Goal: Transaction & Acquisition: Purchase product/service

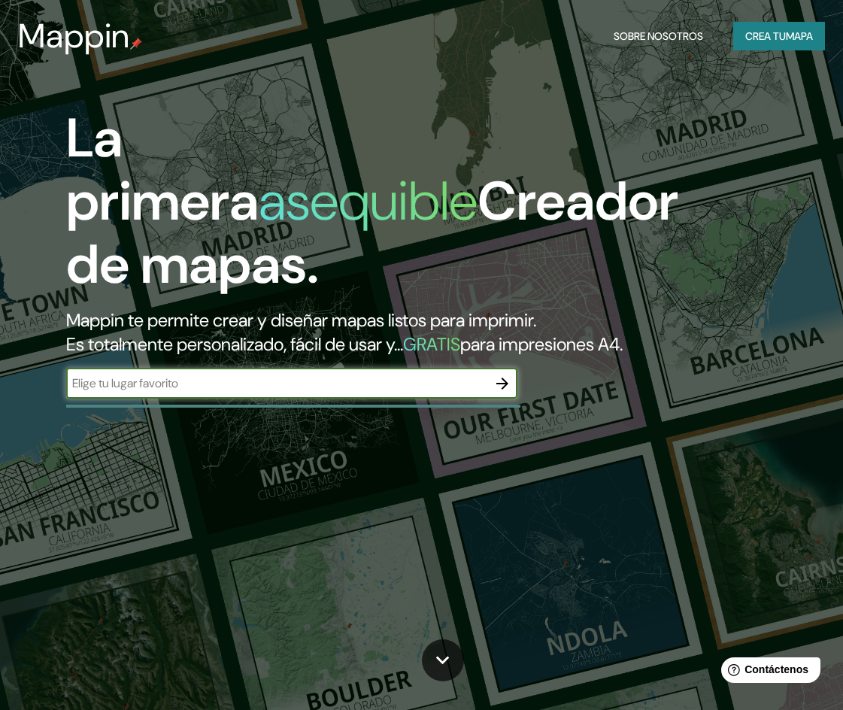
click at [164, 368] on div "​" at bounding box center [291, 383] width 451 height 30
type input "huancabamba pasco peru"
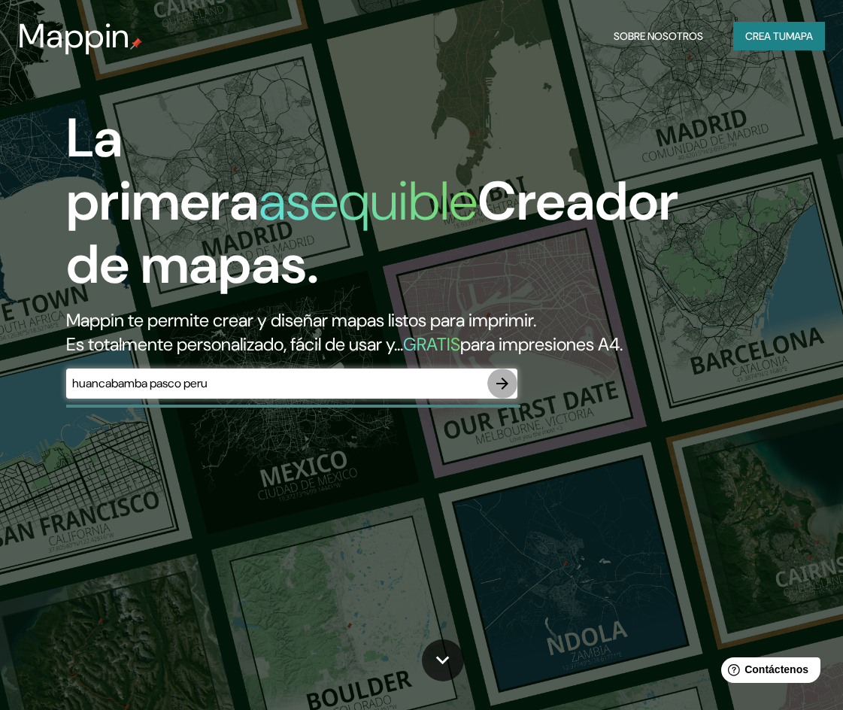
click at [504, 377] on icon "button" at bounding box center [502, 383] width 12 height 12
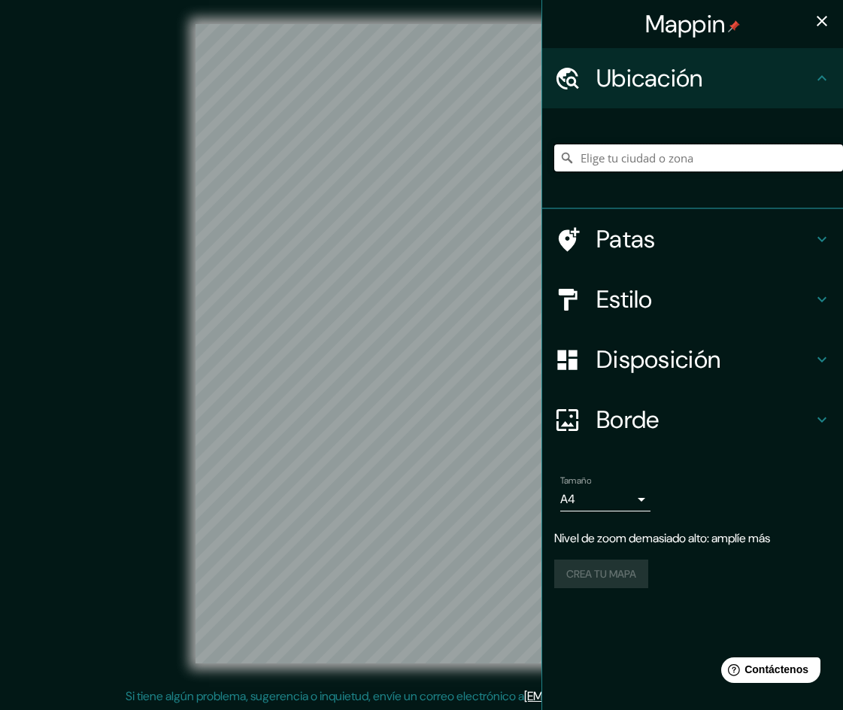
click at [613, 163] on input "Elige tu ciudad o zona" at bounding box center [698, 157] width 289 height 27
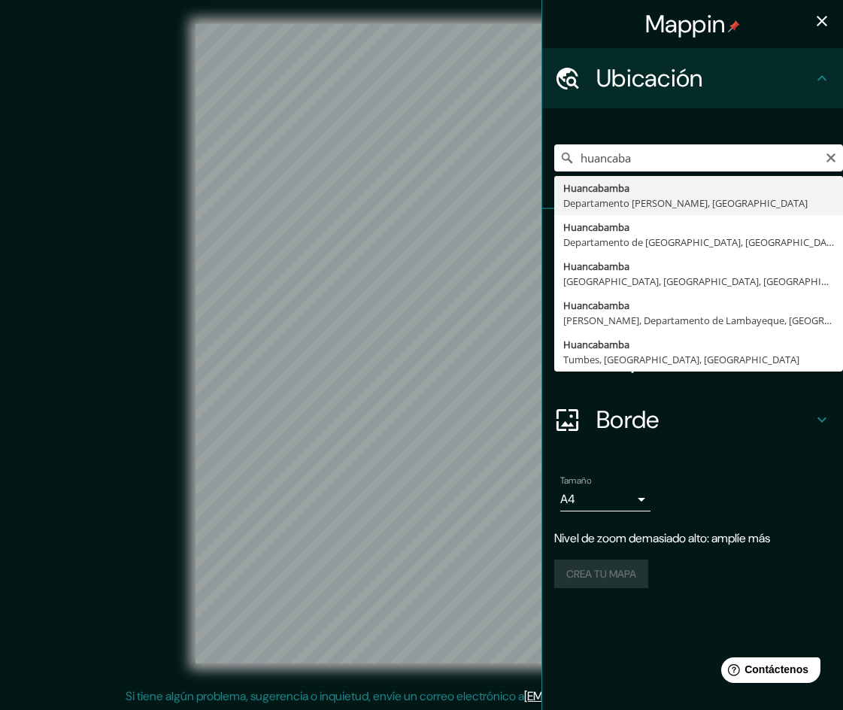
type input "Huancabamba, [GEOGRAPHIC_DATA][PERSON_NAME], [GEOGRAPHIC_DATA]"
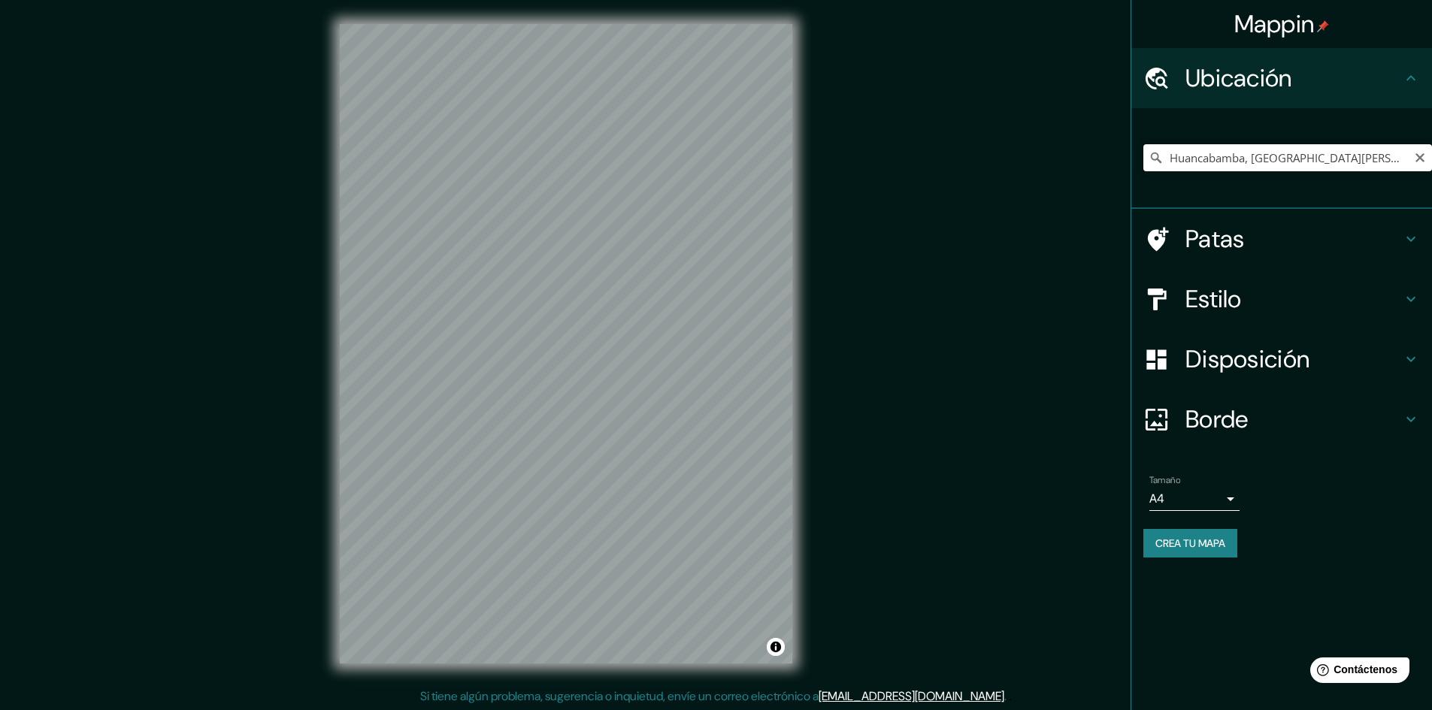
click at [842, 152] on input "Huancabamba, [GEOGRAPHIC_DATA][PERSON_NAME], [GEOGRAPHIC_DATA]" at bounding box center [1287, 157] width 289 height 27
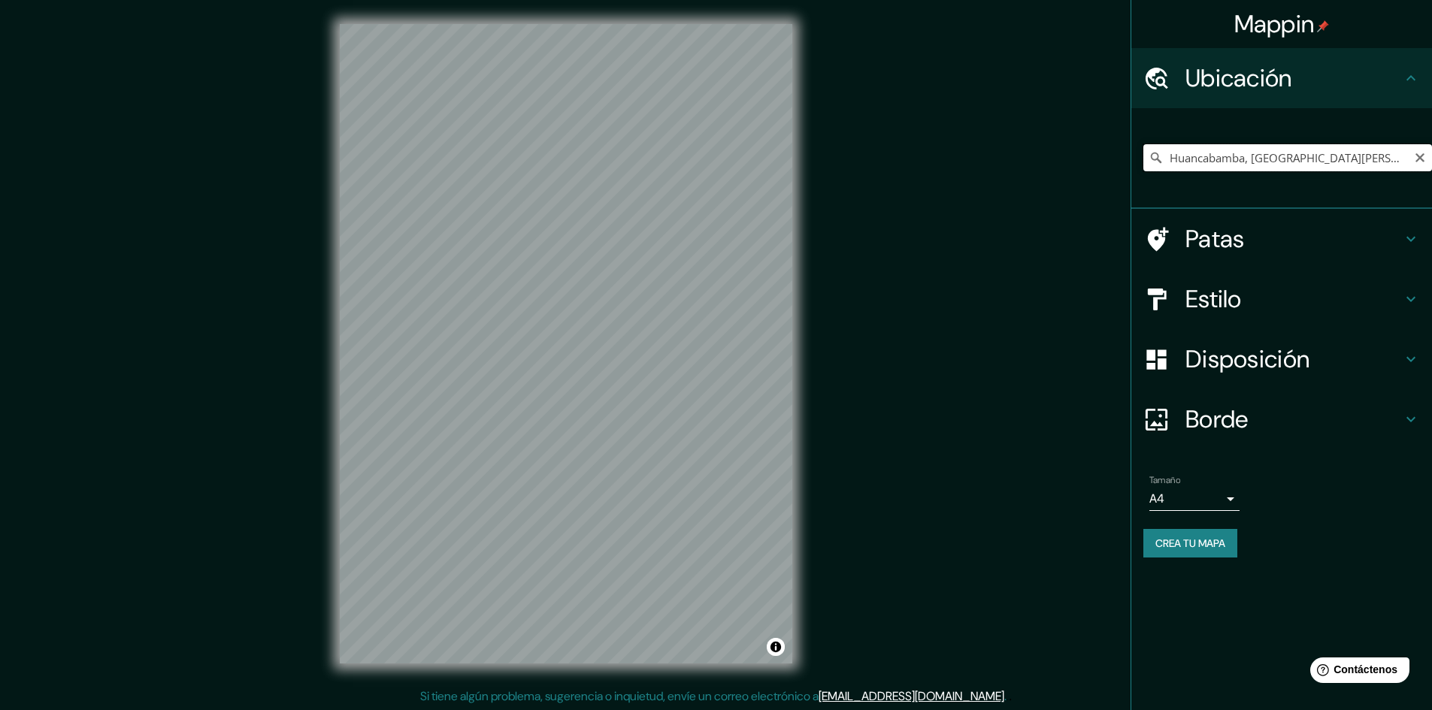
click at [842, 152] on input "Huancabamba, [GEOGRAPHIC_DATA][PERSON_NAME], [GEOGRAPHIC_DATA]" at bounding box center [1287, 157] width 289 height 27
click at [842, 160] on icon "Claro" at bounding box center [1419, 157] width 9 height 9
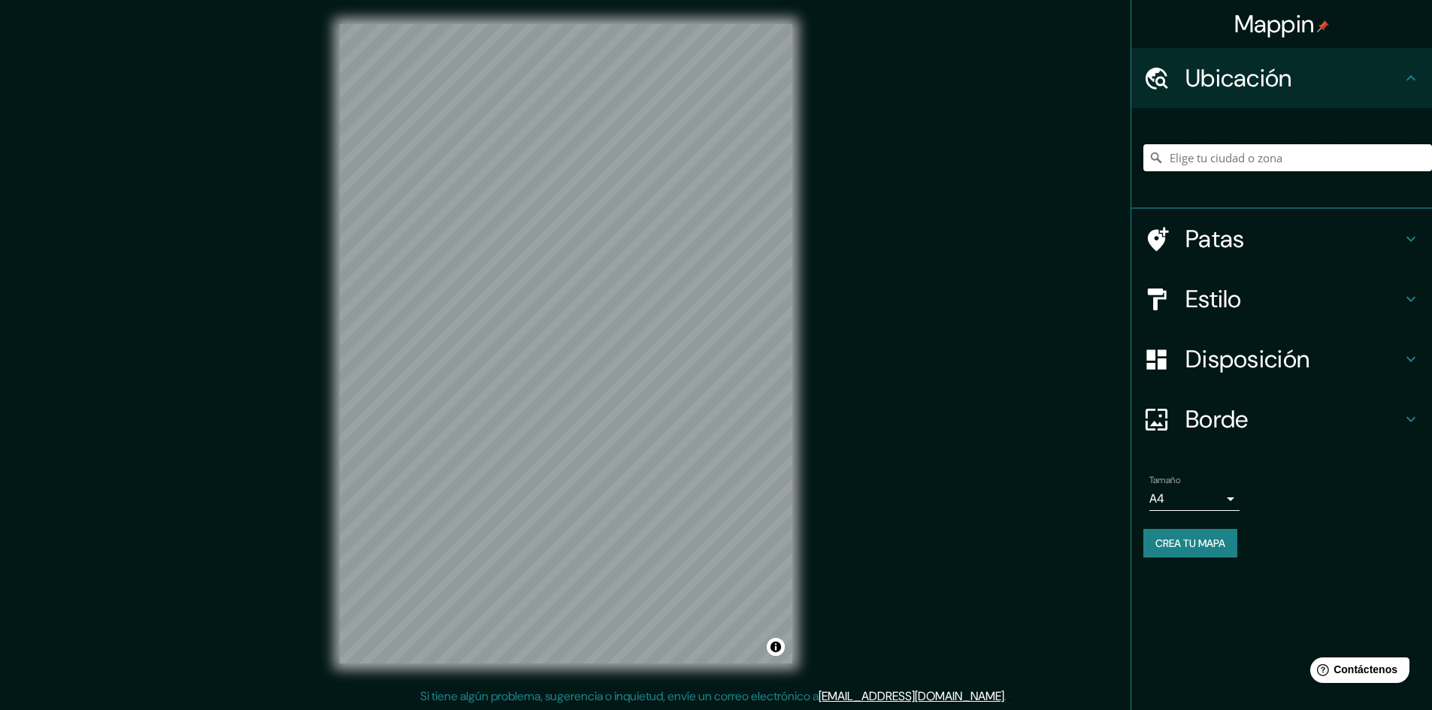
click at [842, 151] on input "Elige tu ciudad o zona" at bounding box center [1287, 157] width 289 height 27
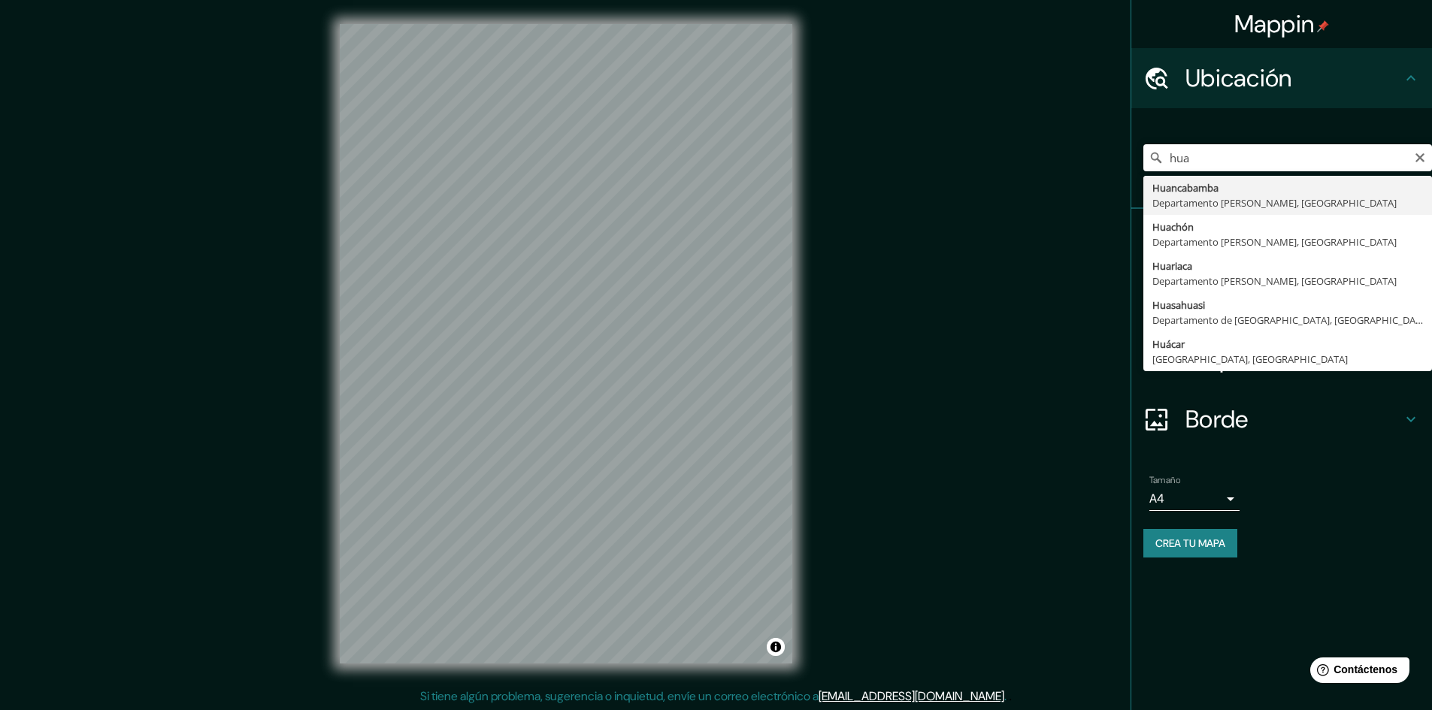
type input "Huancabamba, [GEOGRAPHIC_DATA][PERSON_NAME], [GEOGRAPHIC_DATA]"
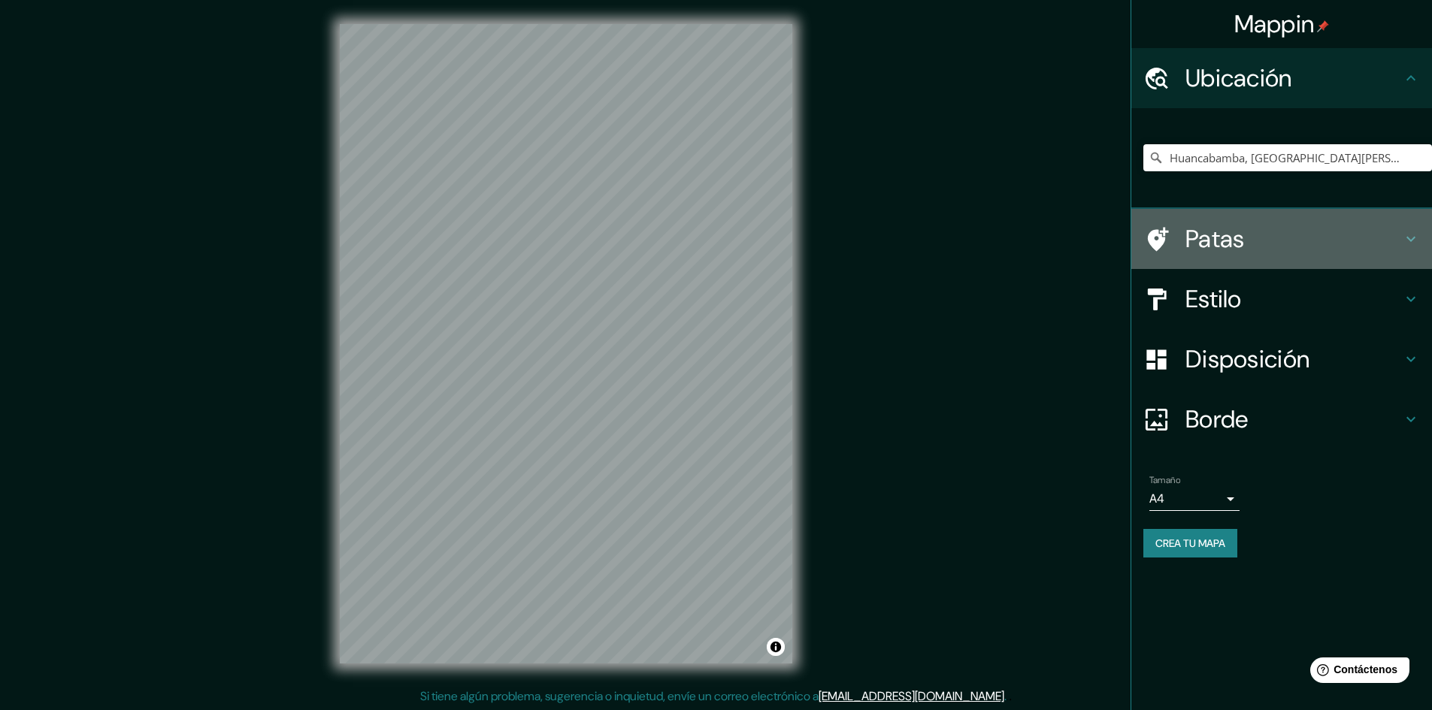
click at [842, 234] on h4 "Patas" at bounding box center [1293, 239] width 216 height 30
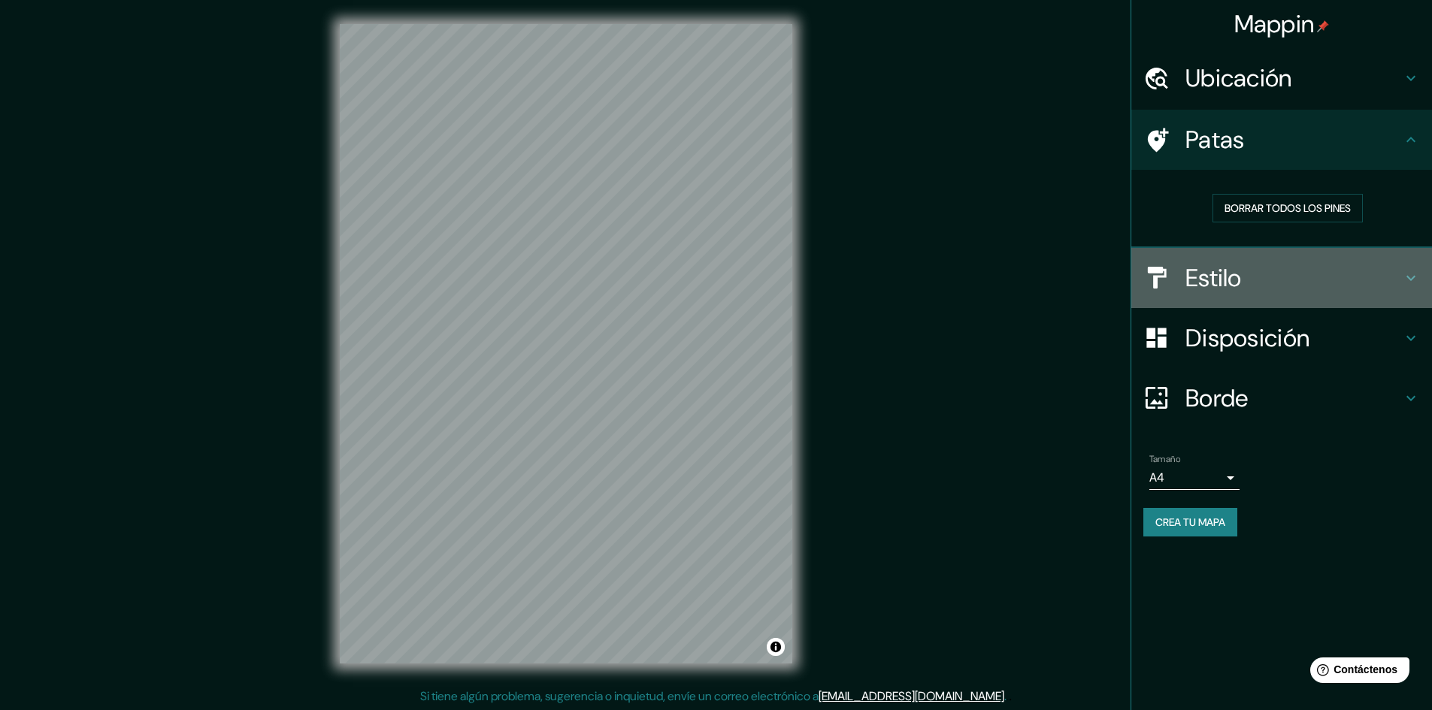
click at [842, 267] on h4 "Estilo" at bounding box center [1293, 278] width 216 height 30
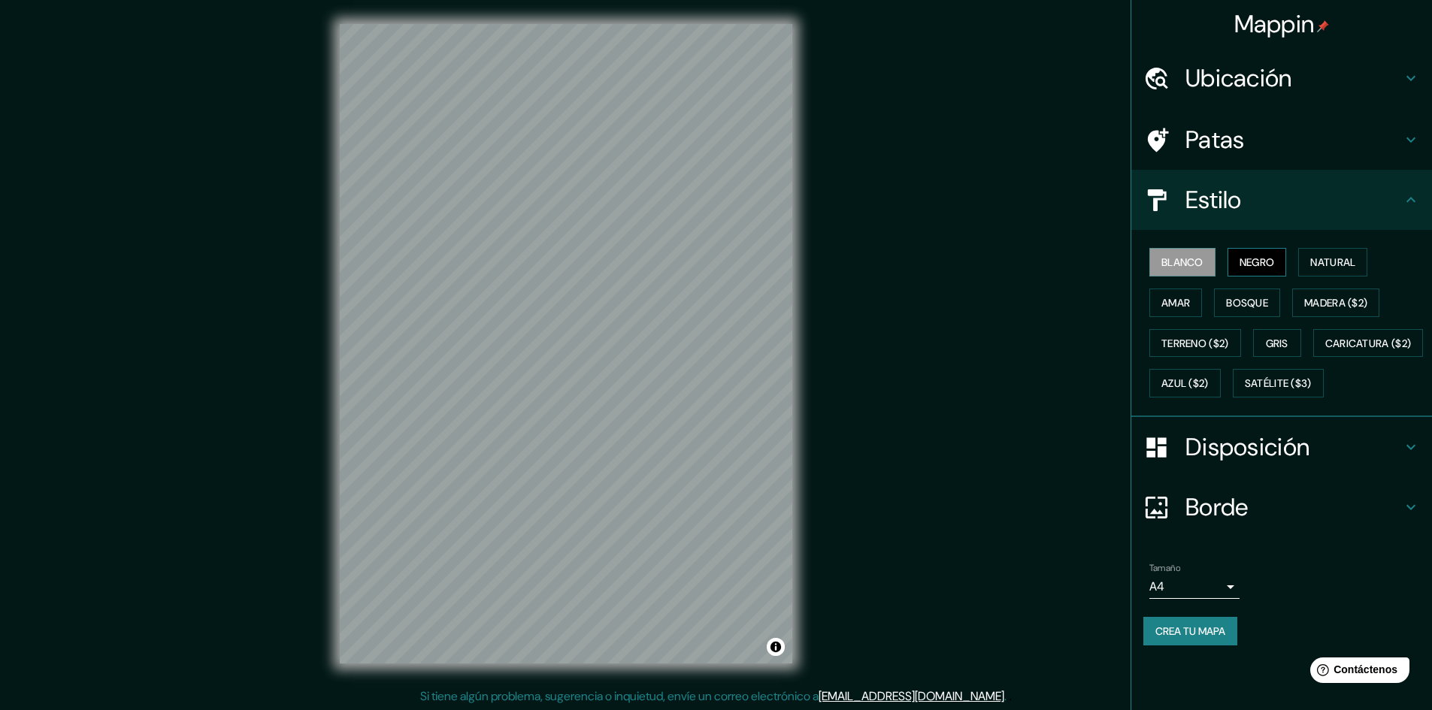
click at [842, 264] on font "Negro" at bounding box center [1256, 263] width 35 height 14
click at [842, 300] on font "Bosque" at bounding box center [1247, 303] width 42 height 14
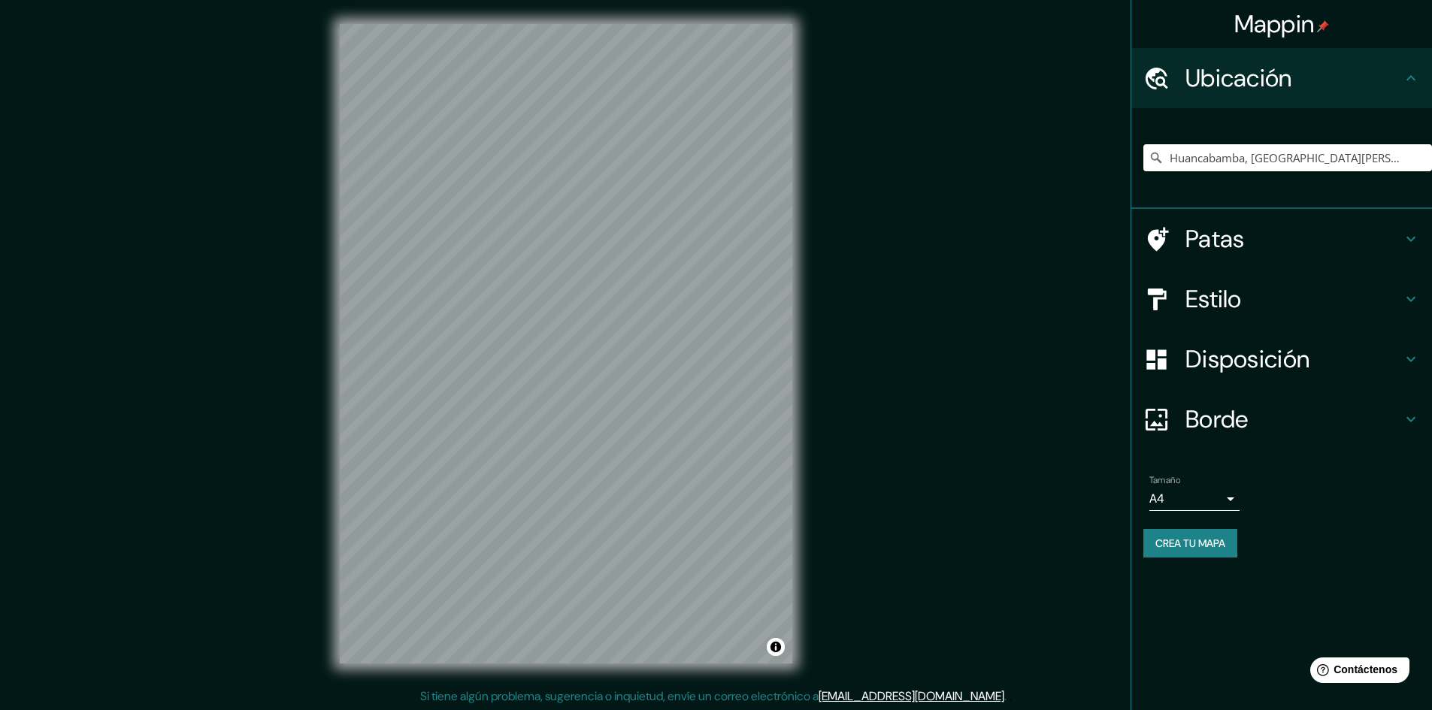
click at [719, 154] on input "Huancabamba, [GEOGRAPHIC_DATA][PERSON_NAME], [GEOGRAPHIC_DATA]" at bounding box center [1287, 157] width 289 height 27
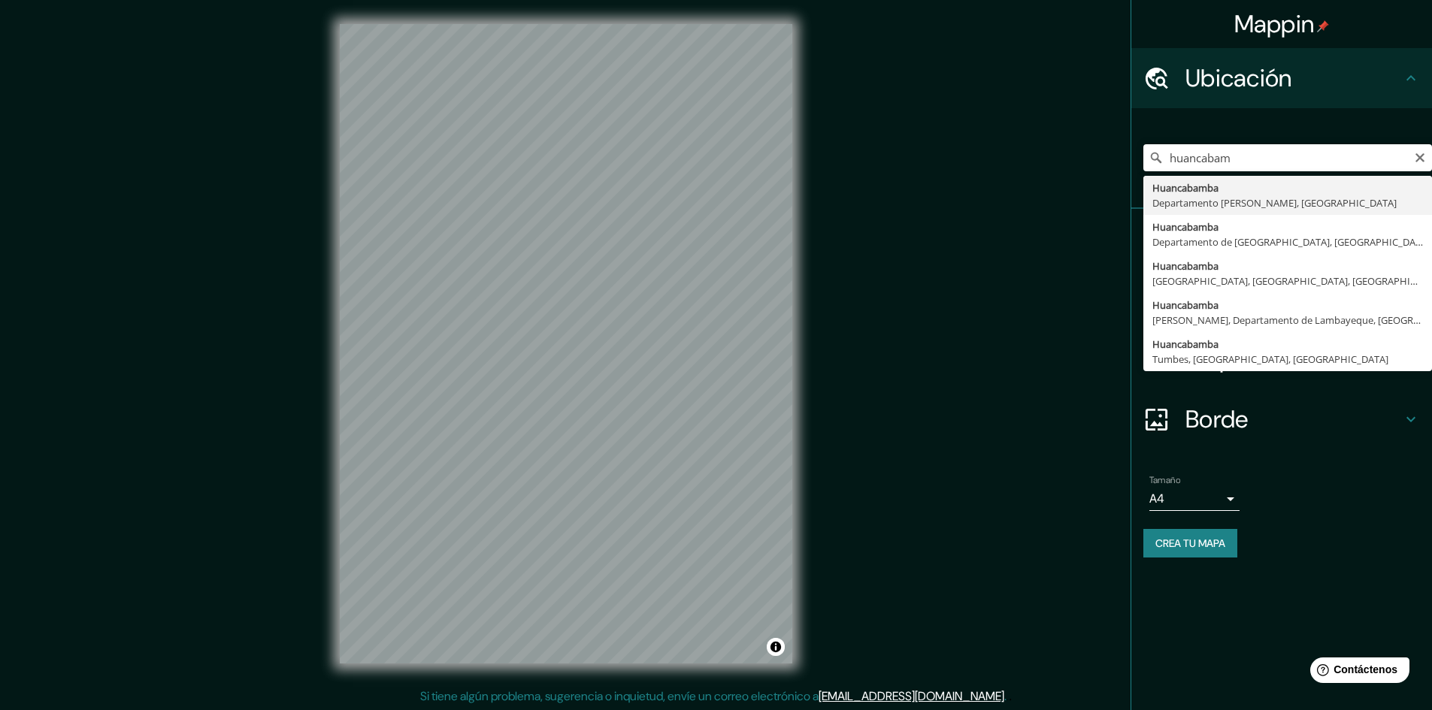
type input "Huancabamba, [GEOGRAPHIC_DATA][PERSON_NAME], [GEOGRAPHIC_DATA]"
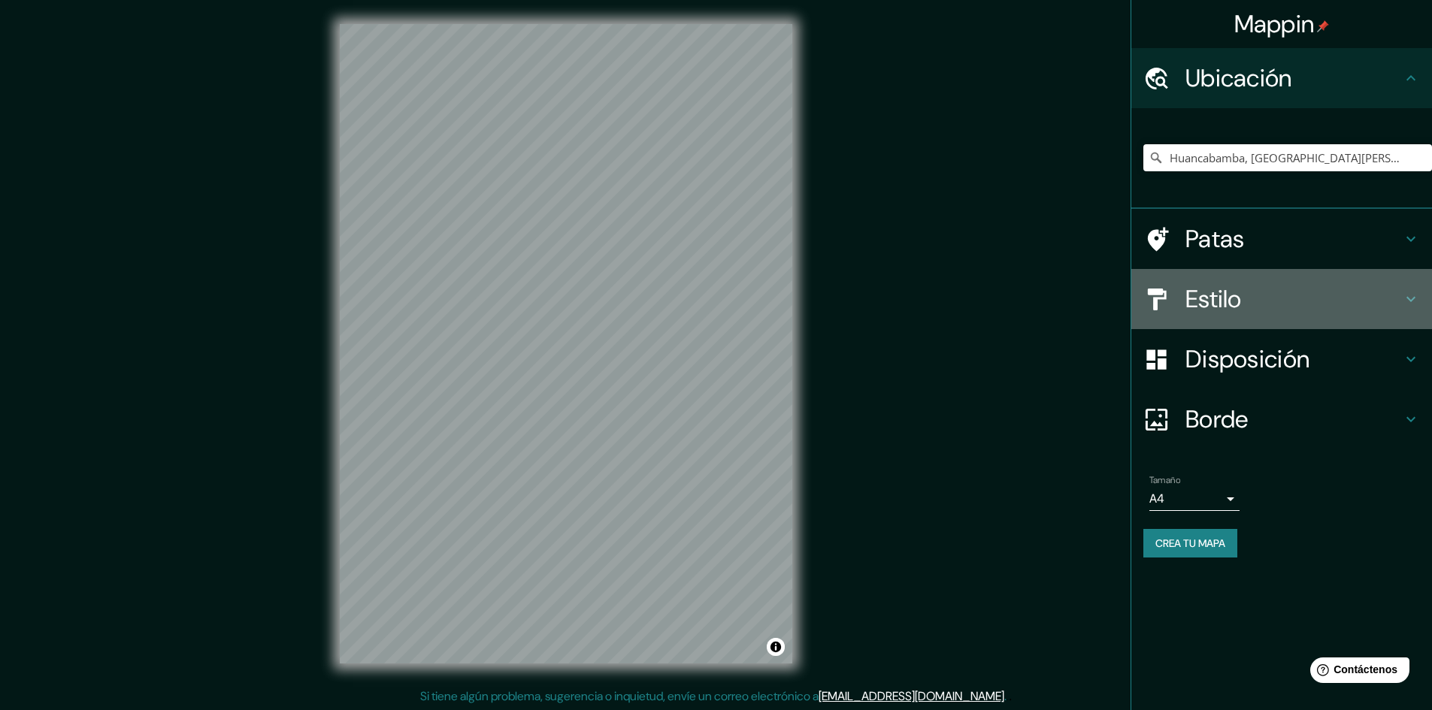
click at [719, 304] on h4 "Estilo" at bounding box center [1293, 299] width 216 height 30
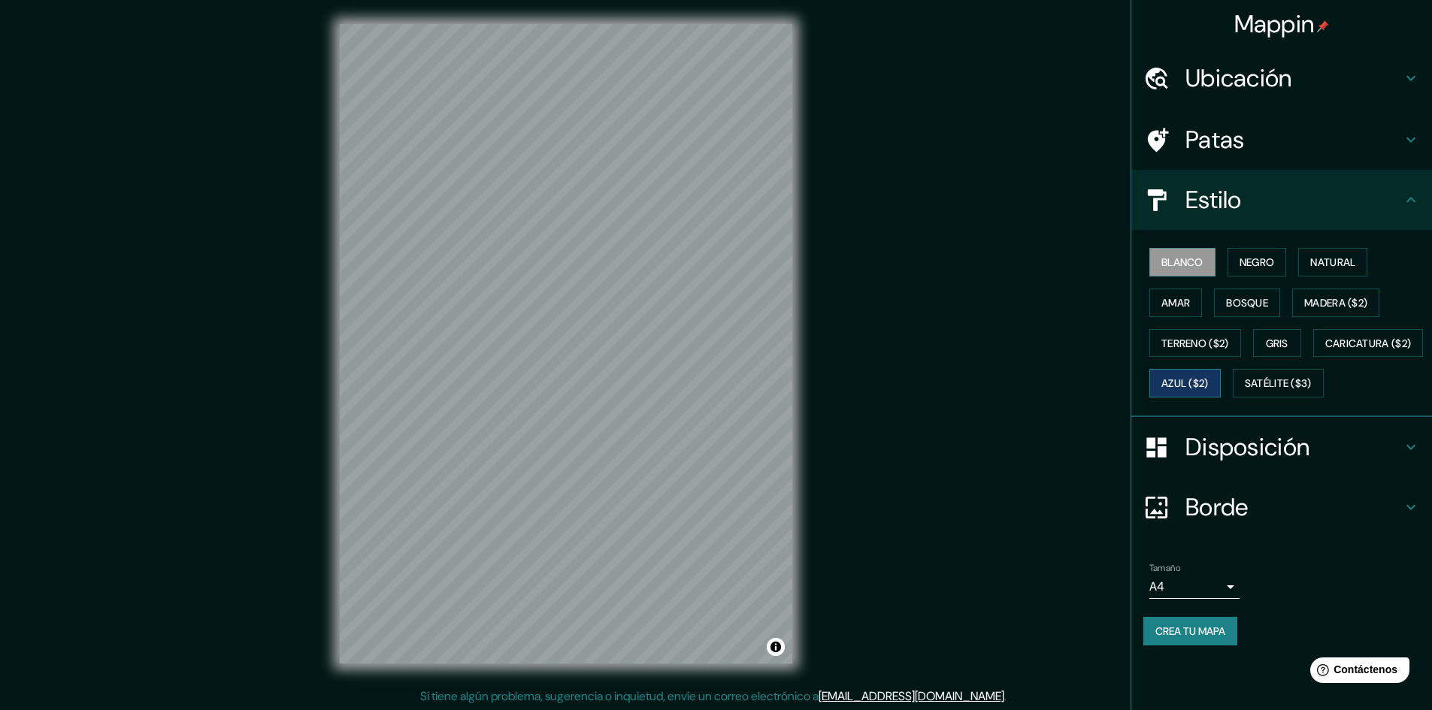
click at [719, 392] on font "Azul ($2)" at bounding box center [1184, 384] width 47 height 20
click at [719, 350] on font "Caricatura ($2)" at bounding box center [1368, 344] width 86 height 14
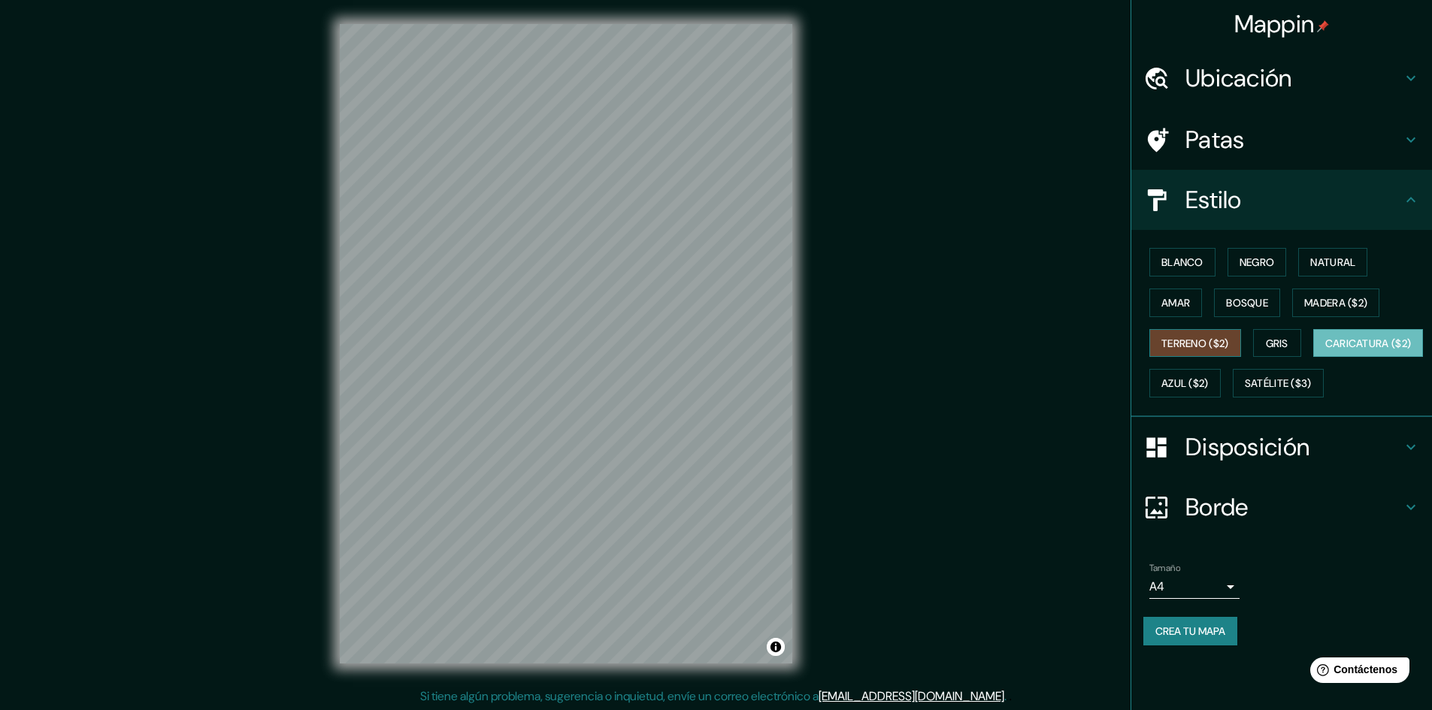
click at [719, 339] on font "Terreno ($2)" at bounding box center [1195, 344] width 68 height 14
click at [719, 311] on font "Amar" at bounding box center [1175, 303] width 29 height 20
click at [719, 332] on button "Terreno ($2)" at bounding box center [1195, 343] width 92 height 29
click at [719, 258] on font "Blanco" at bounding box center [1182, 263] width 42 height 14
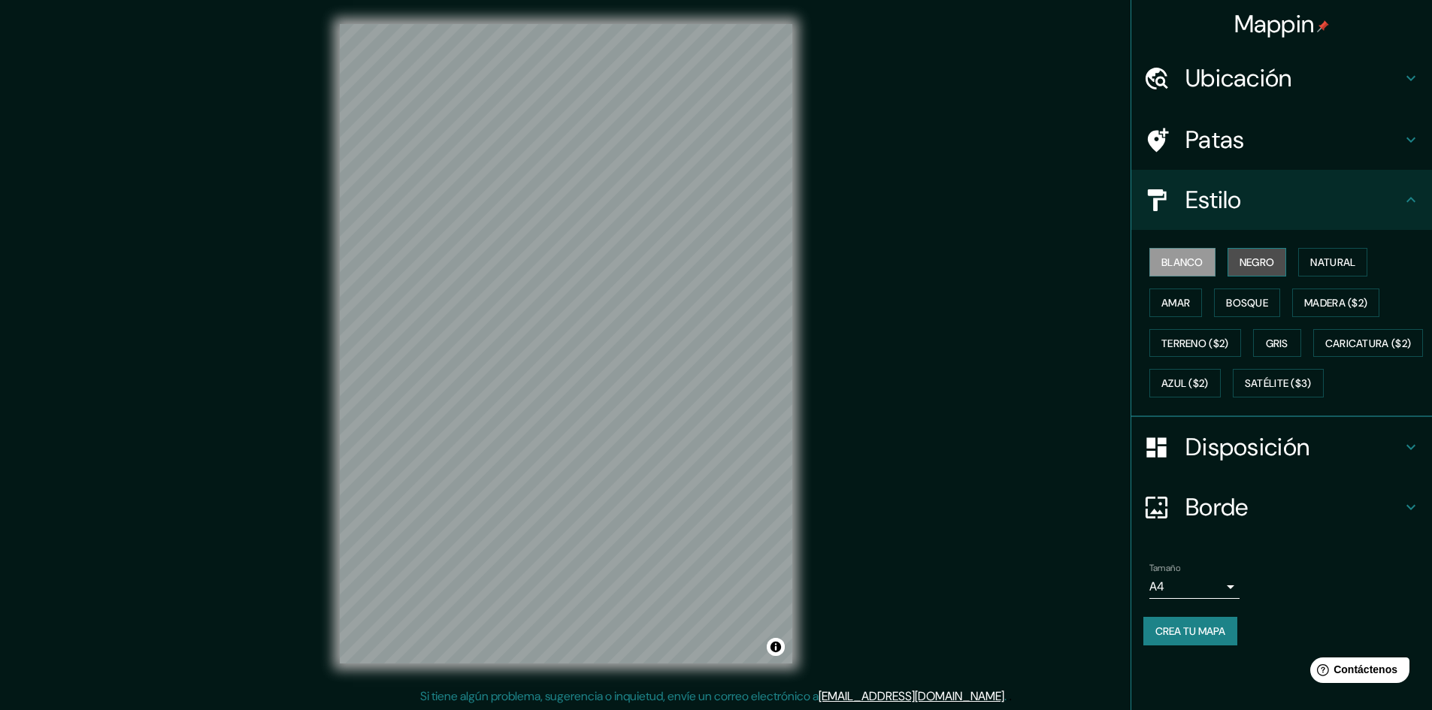
click at [719, 274] on button "Negro" at bounding box center [1256, 262] width 59 height 29
click at [719, 268] on font "Blanco" at bounding box center [1182, 263] width 42 height 14
click at [719, 462] on h4 "Disposición" at bounding box center [1293, 447] width 216 height 30
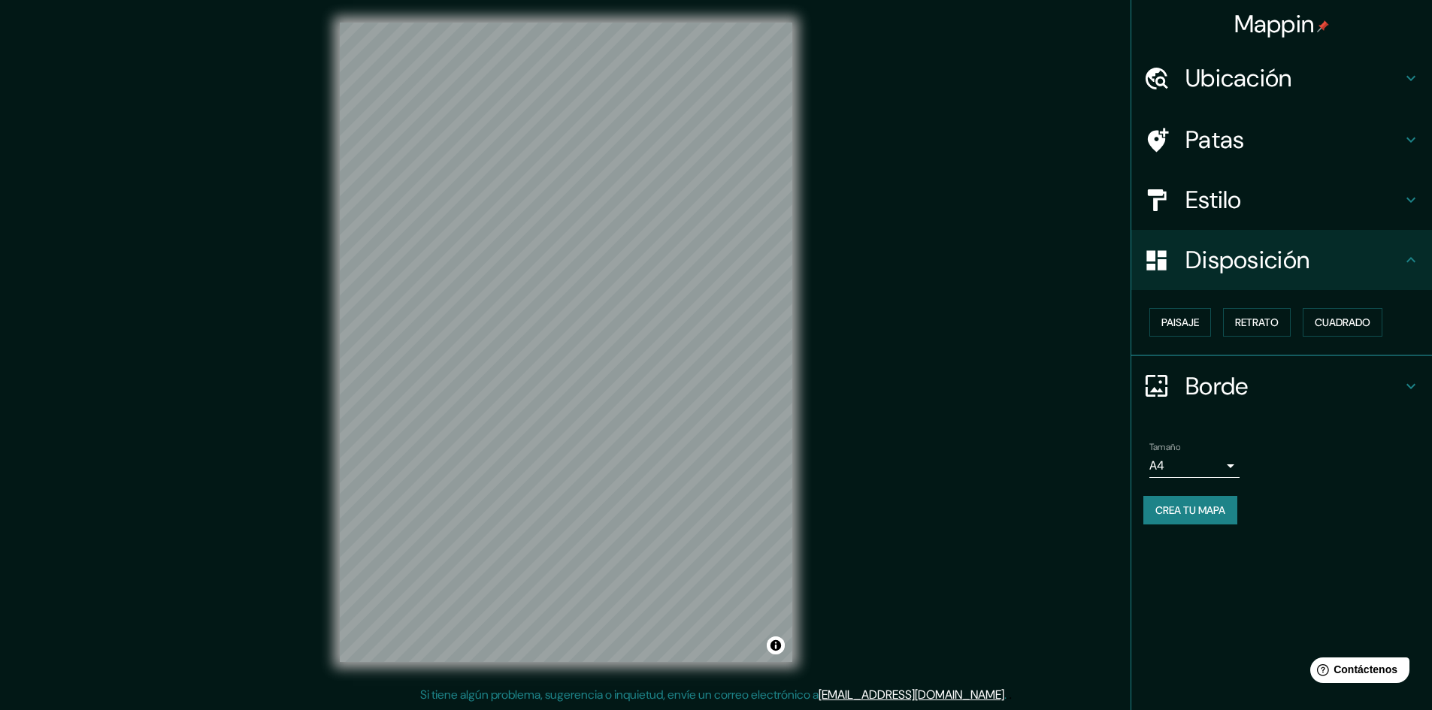
click at [719, 259] on font "Disposición" at bounding box center [1247, 260] width 124 height 32
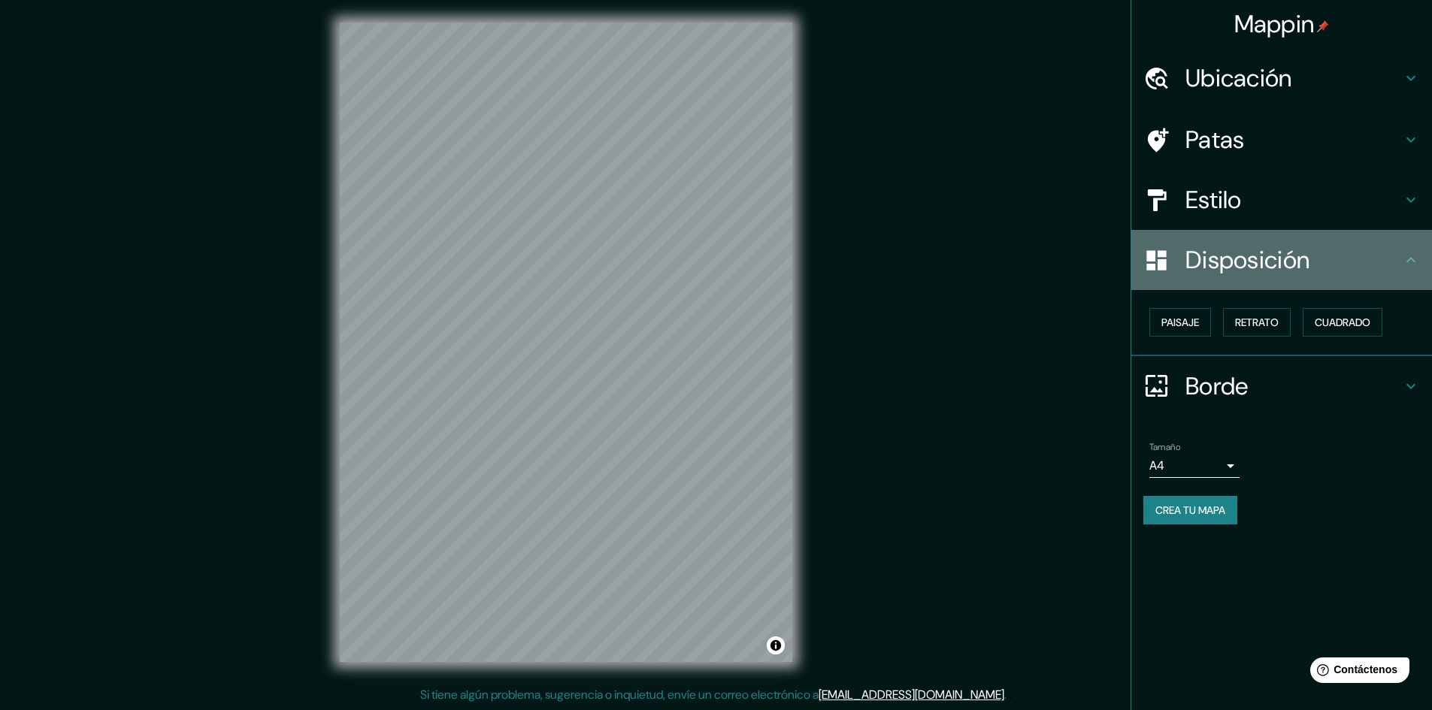
click at [719, 270] on div "Disposición" at bounding box center [1281, 260] width 301 height 60
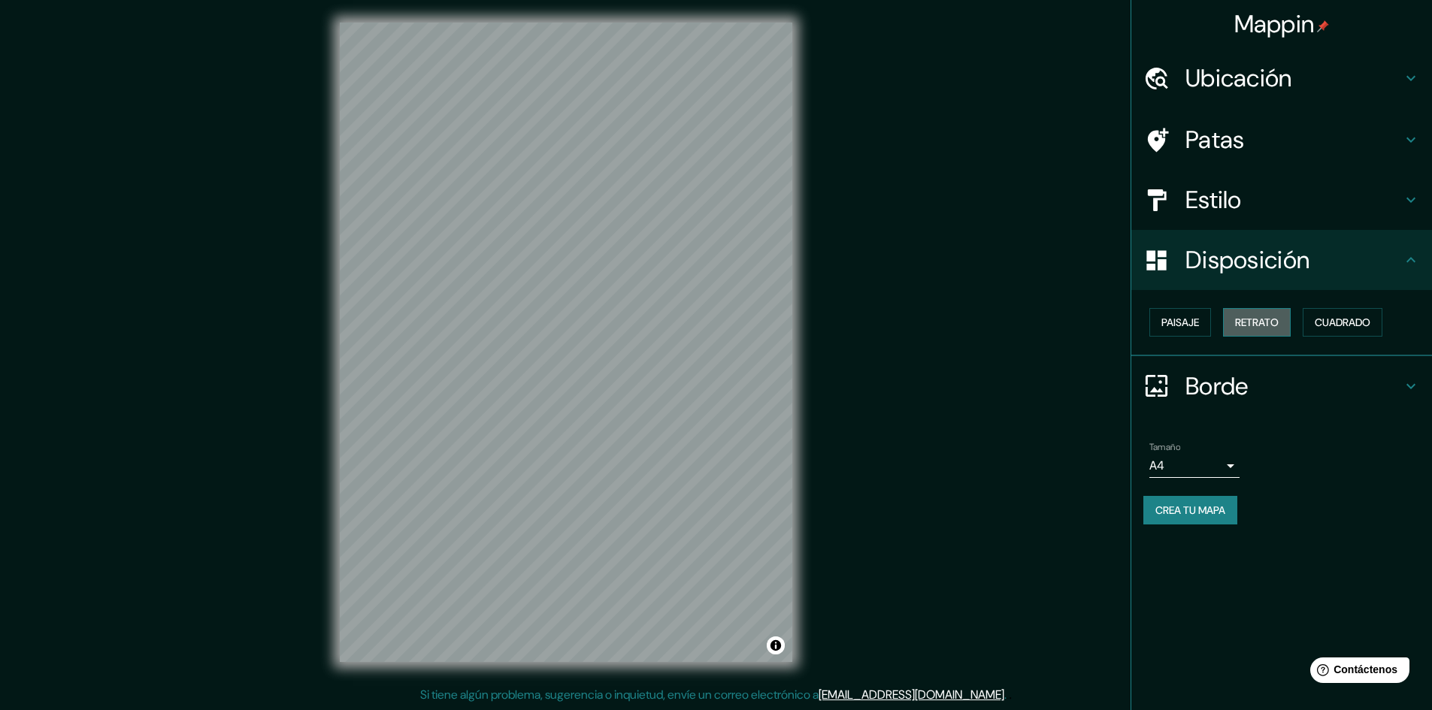
click at [719, 317] on font "Retrato" at bounding box center [1257, 323] width 44 height 14
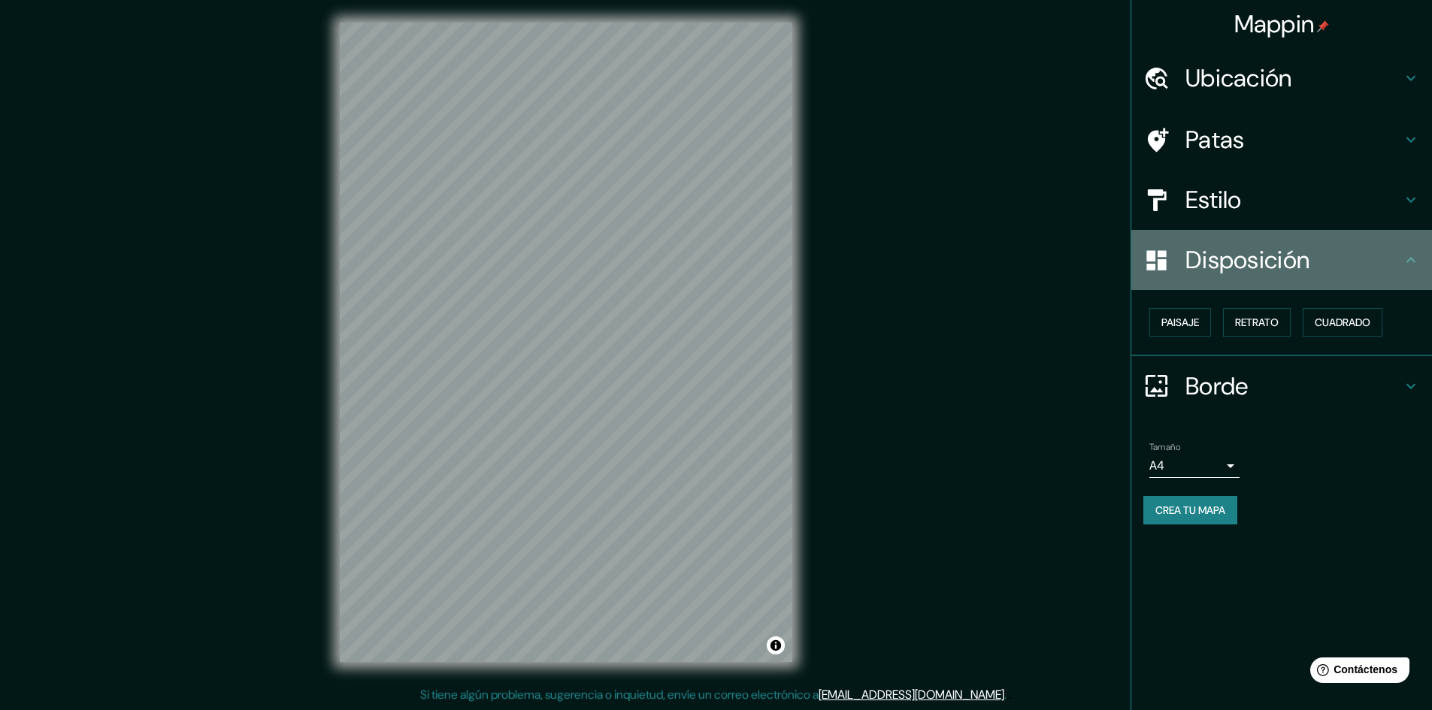
click at [719, 261] on h4 "Disposición" at bounding box center [1293, 260] width 216 height 30
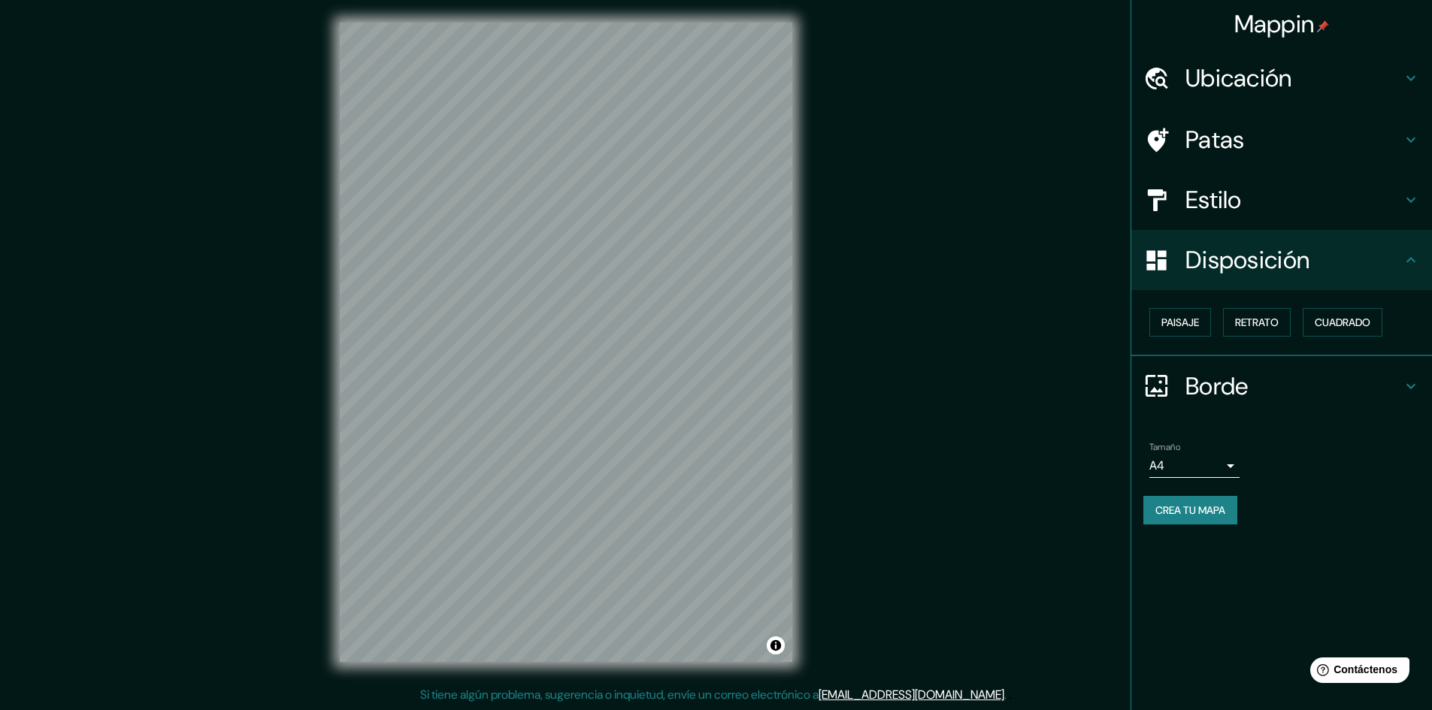
click at [719, 261] on icon at bounding box center [1411, 260] width 18 height 18
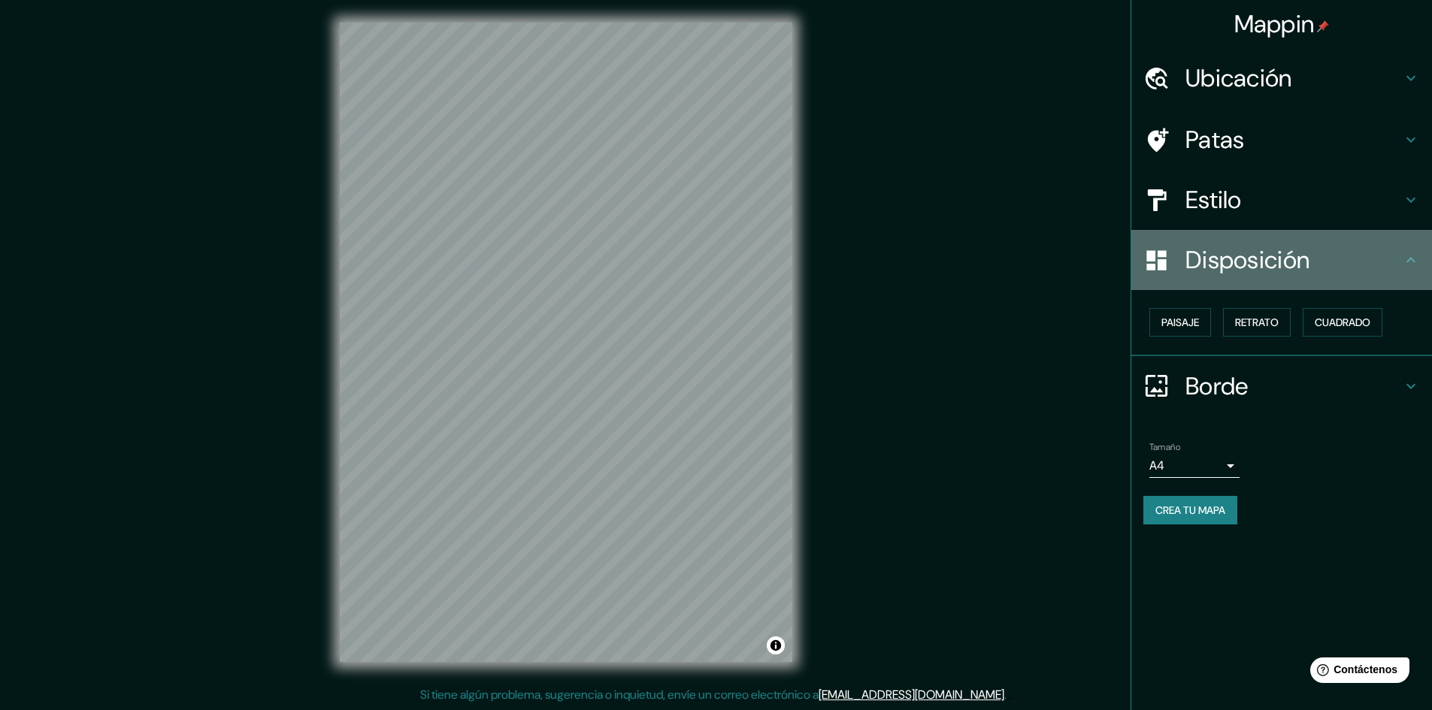
click at [719, 261] on icon at bounding box center [1411, 260] width 18 height 18
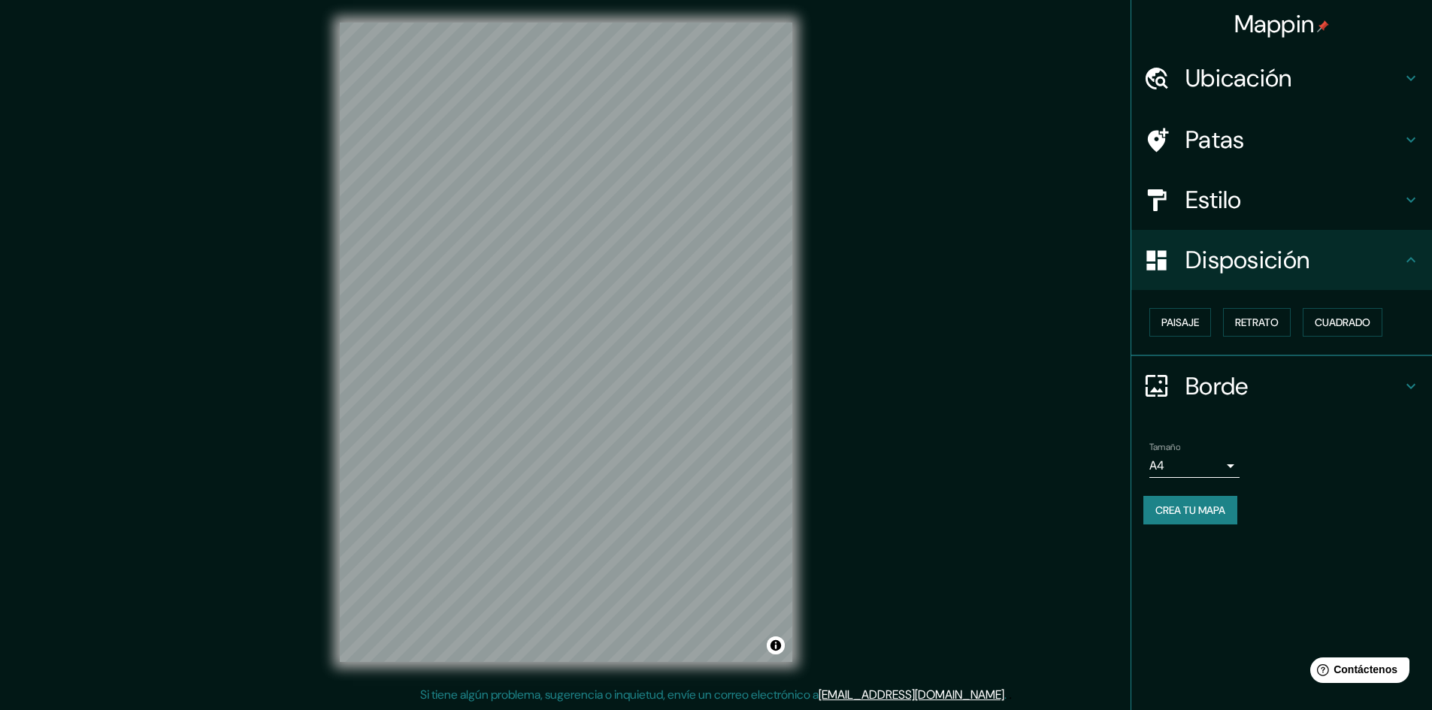
click at [719, 84] on icon at bounding box center [1411, 78] width 18 height 18
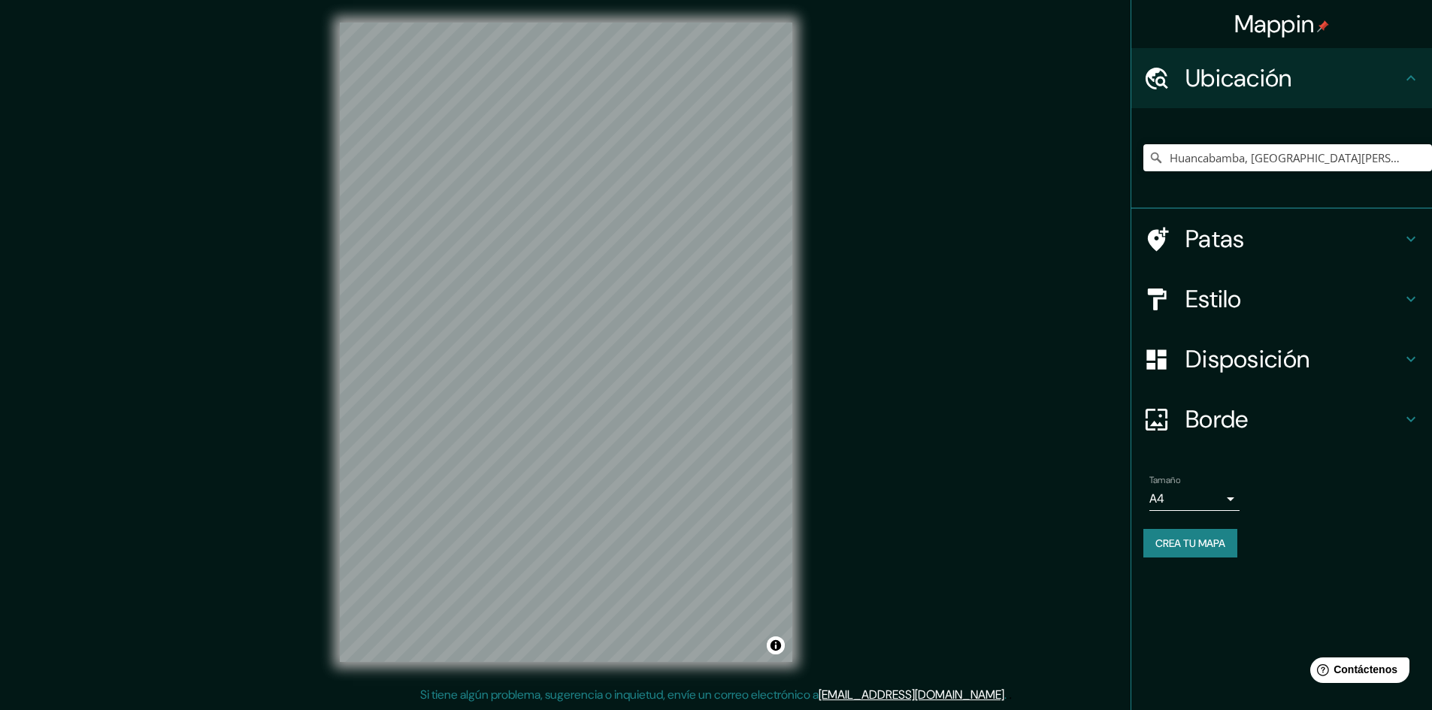
click at [719, 84] on icon at bounding box center [1411, 78] width 18 height 18
click at [719, 242] on icon at bounding box center [1411, 239] width 18 height 18
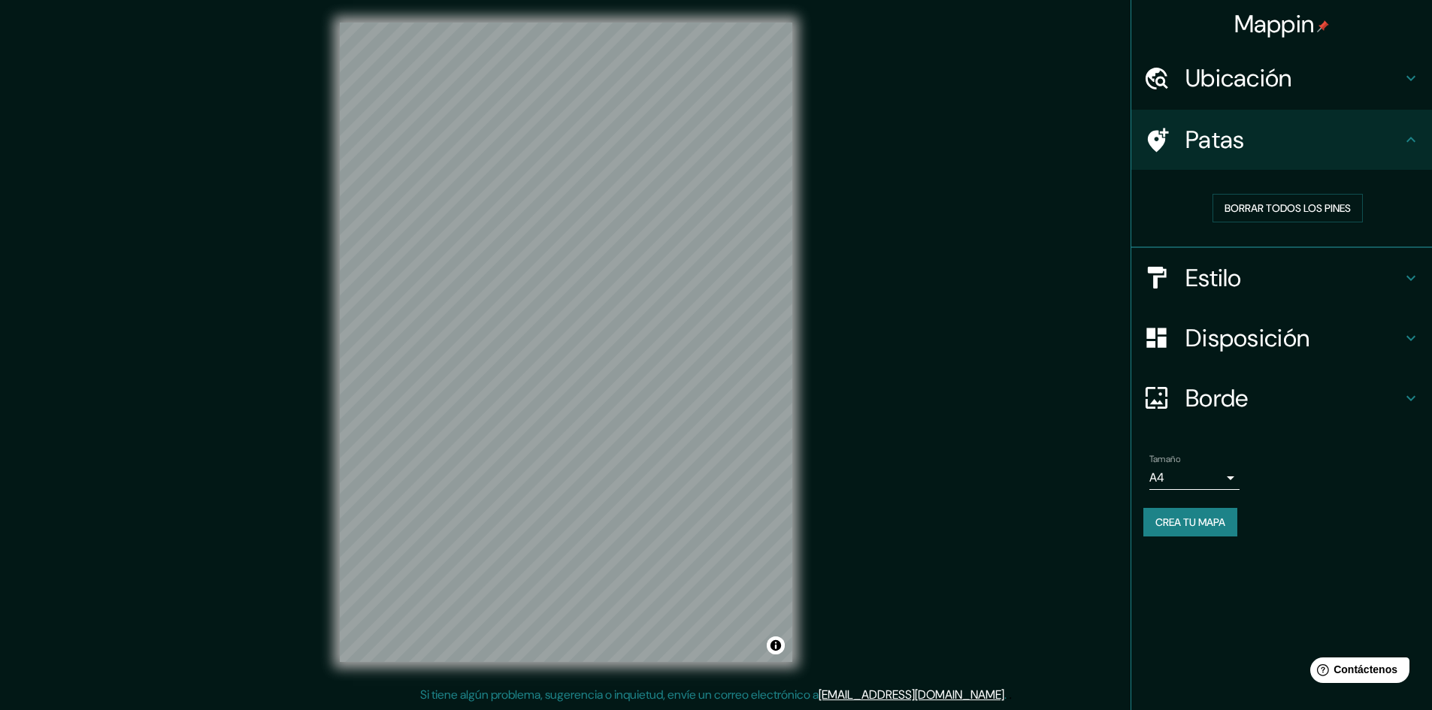
click at [719, 283] on h4 "Estilo" at bounding box center [1293, 278] width 216 height 30
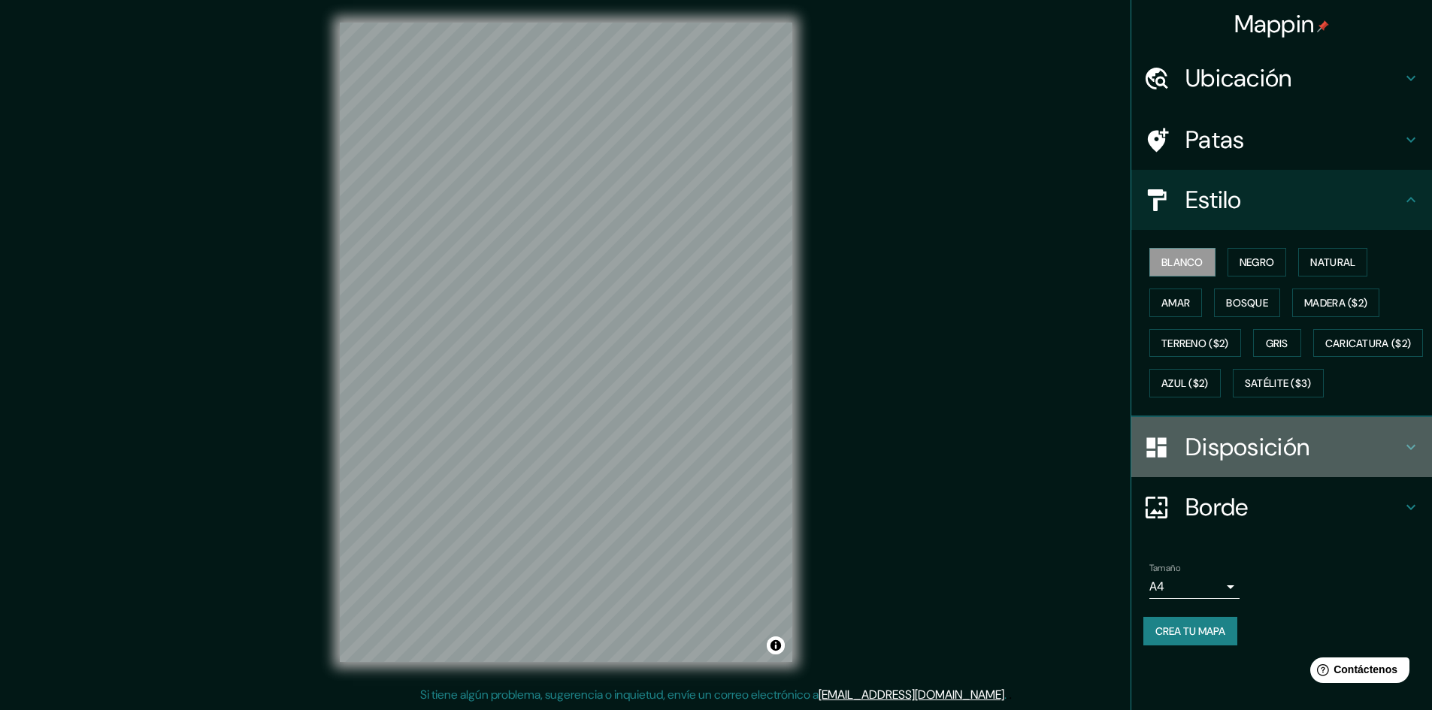
click at [719, 477] on div "Disposición" at bounding box center [1281, 447] width 301 height 60
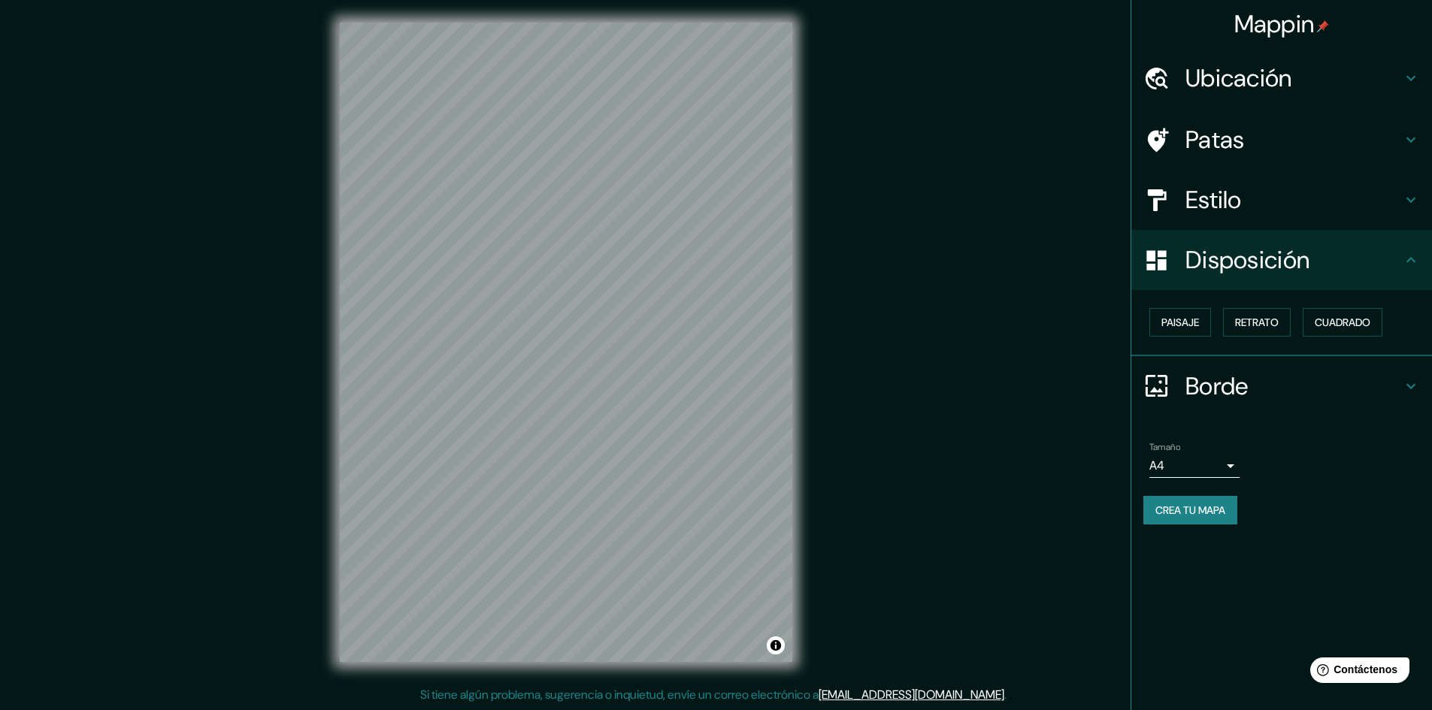
click at [719, 395] on icon at bounding box center [1411, 386] width 18 height 18
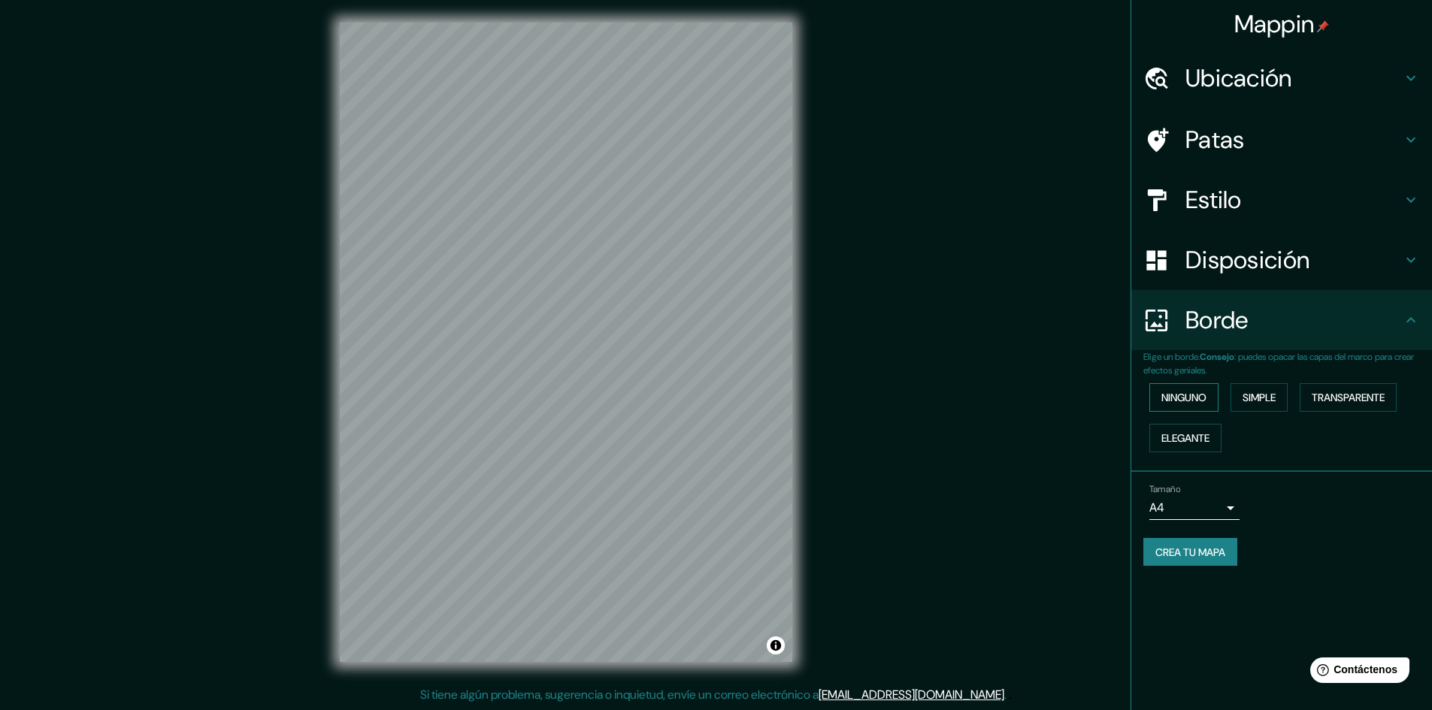
click at [719, 400] on font "Ninguno" at bounding box center [1183, 398] width 45 height 14
click at [719, 403] on font "Simple" at bounding box center [1258, 398] width 33 height 14
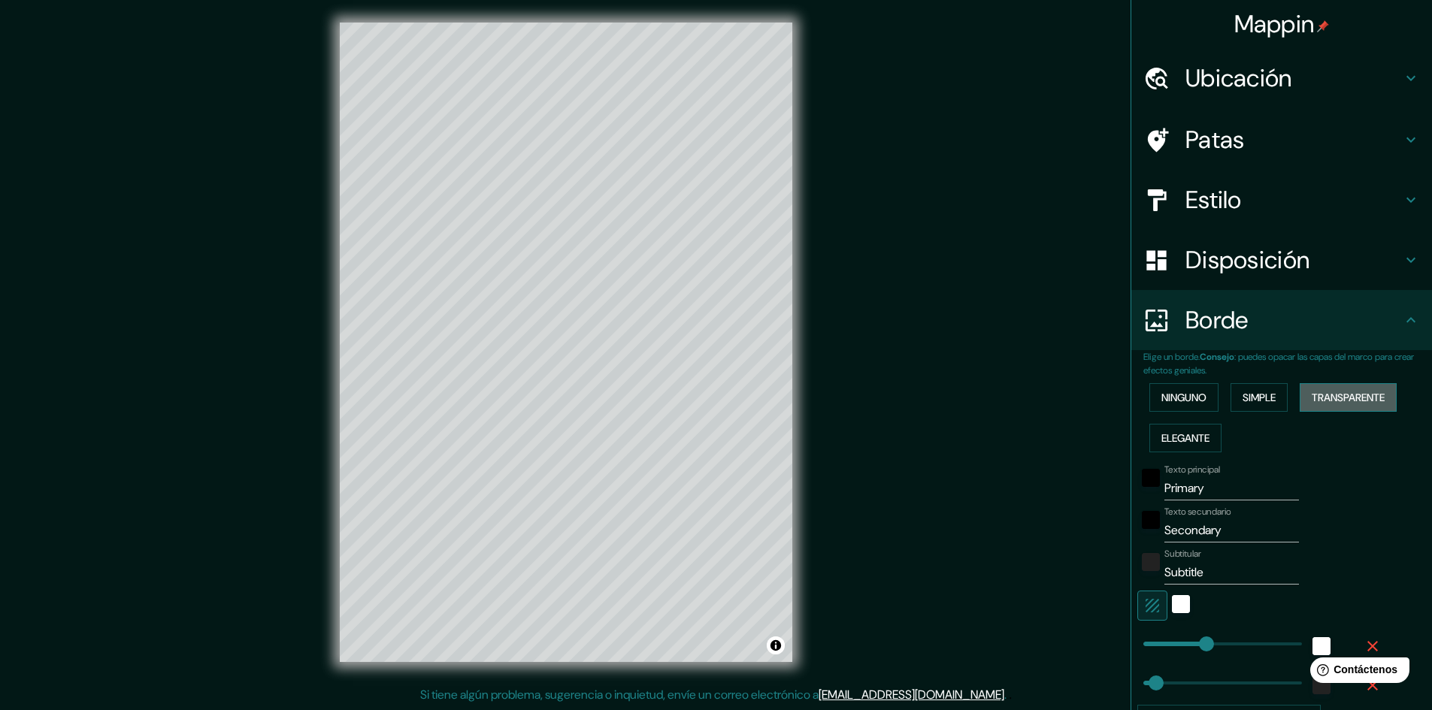
click at [719, 395] on font "Transparente" at bounding box center [1348, 398] width 73 height 14
click at [719, 430] on font "Elegante" at bounding box center [1185, 438] width 48 height 20
click at [719, 400] on font "Ninguno" at bounding box center [1183, 398] width 45 height 14
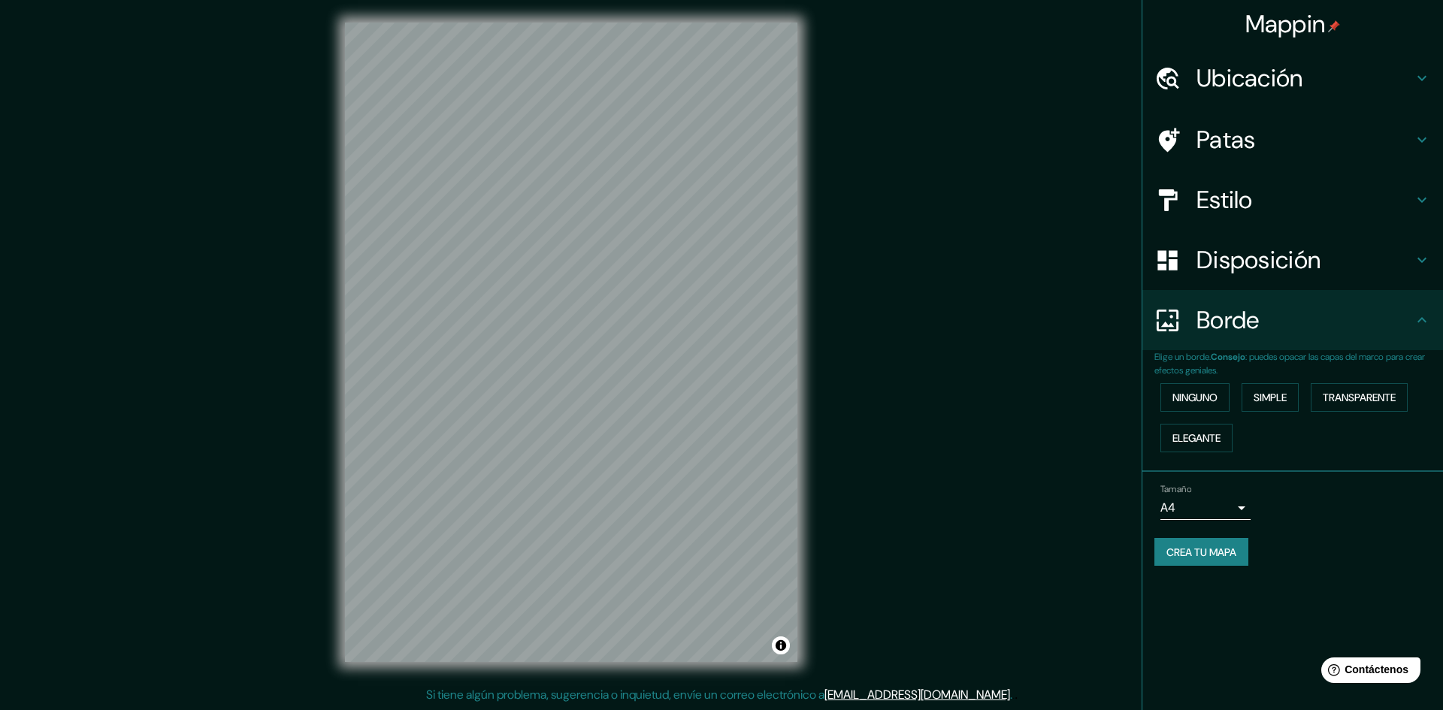
click at [719, 507] on body "Mappin Ubicación Huancabamba, Departamento de Pasco, Perú Patas Estilo Disposic…" at bounding box center [721, 353] width 1443 height 710
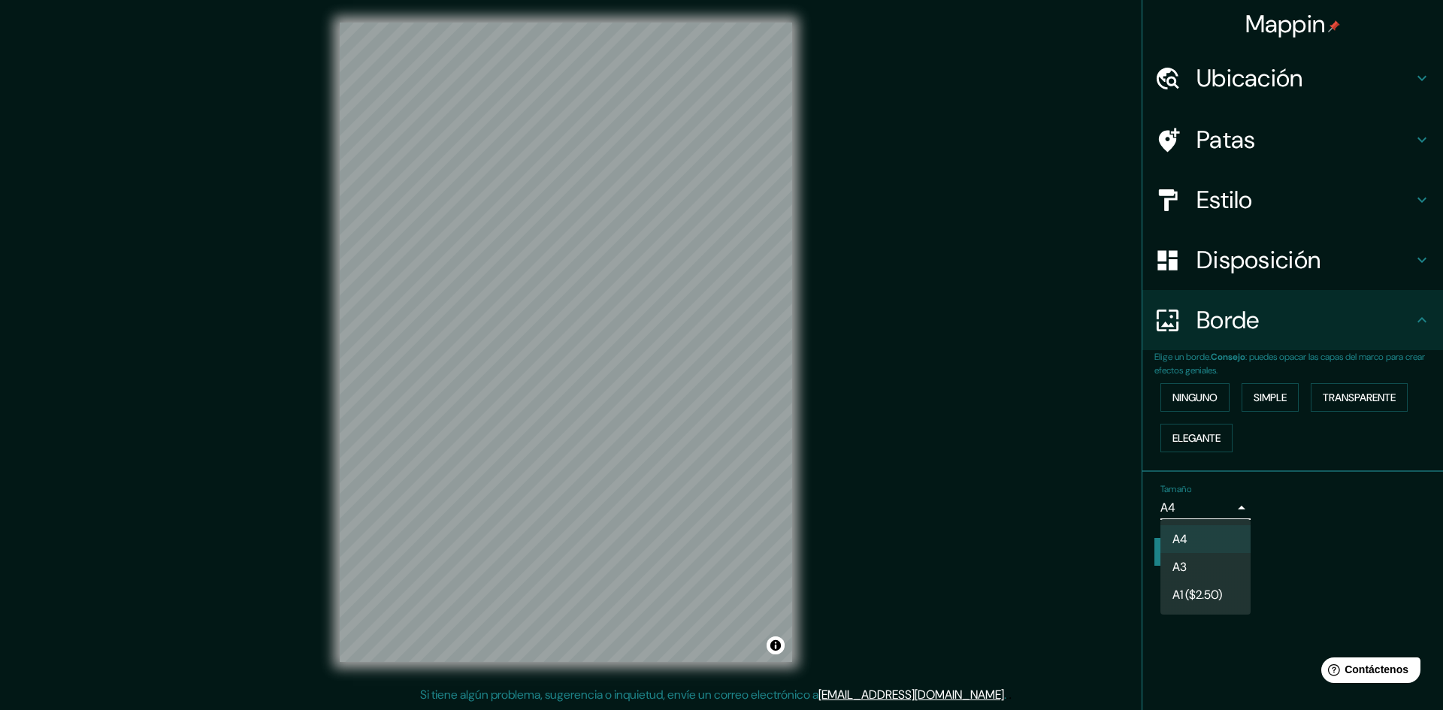
click at [719, 511] on div at bounding box center [721, 355] width 1443 height 710
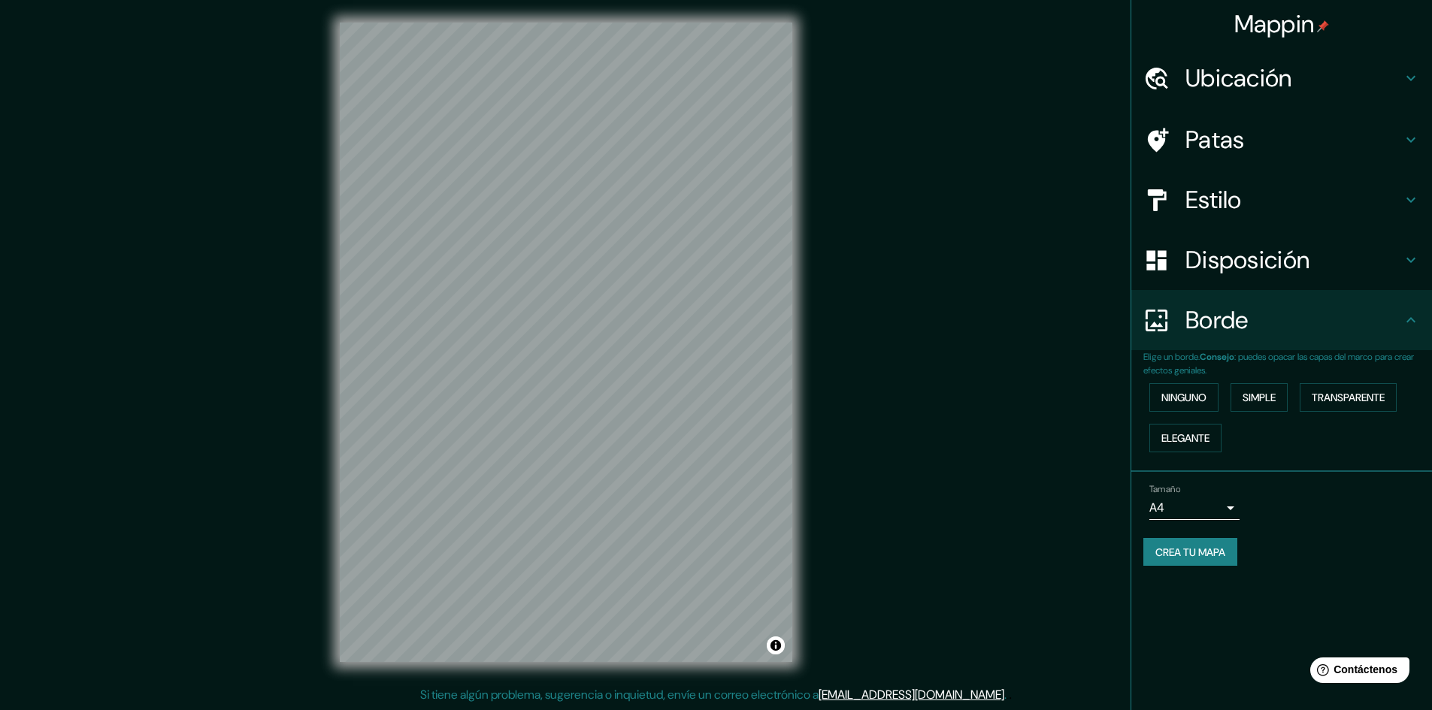
scroll to position [0, 0]
click at [719, 203] on h4 "Estilo" at bounding box center [1293, 200] width 216 height 30
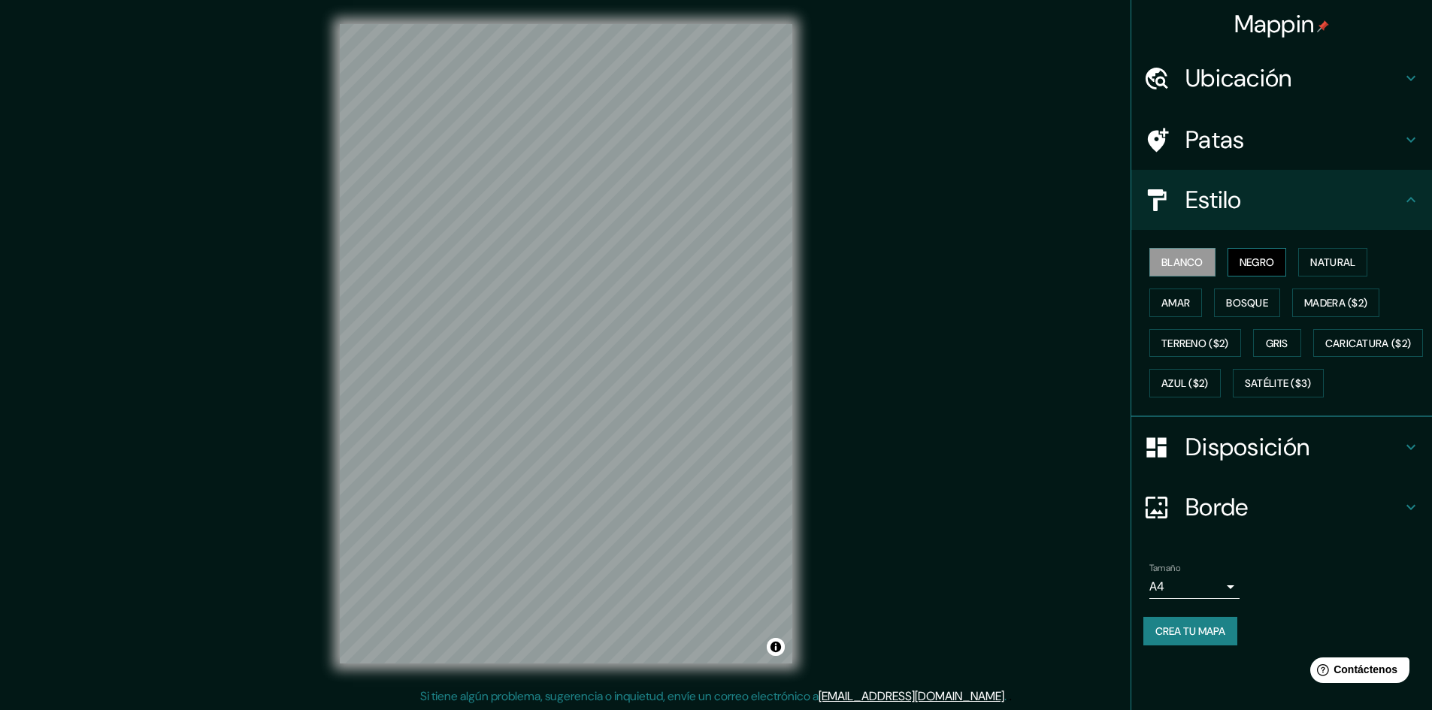
click at [719, 257] on font "Negro" at bounding box center [1256, 263] width 35 height 14
click at [719, 269] on font "Blanco" at bounding box center [1182, 263] width 42 height 14
click at [719, 299] on font "Madera ($2)" at bounding box center [1335, 303] width 63 height 14
click at [719, 301] on font "Amar" at bounding box center [1175, 303] width 29 height 14
click at [719, 344] on font "Terreno ($2)" at bounding box center [1195, 344] width 68 height 14
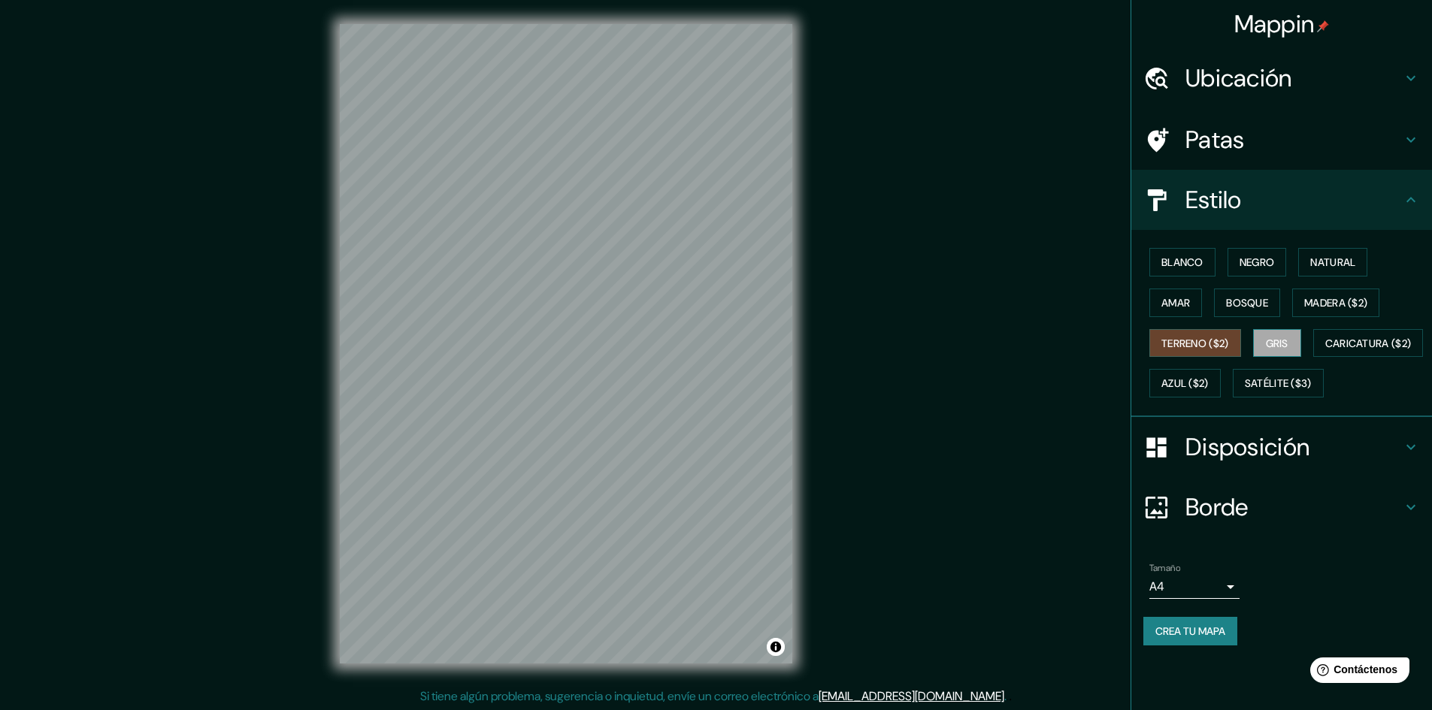
click at [719, 343] on font "Gris" at bounding box center [1277, 344] width 23 height 14
click at [719, 350] on font "Caricatura ($2)" at bounding box center [1368, 344] width 86 height 14
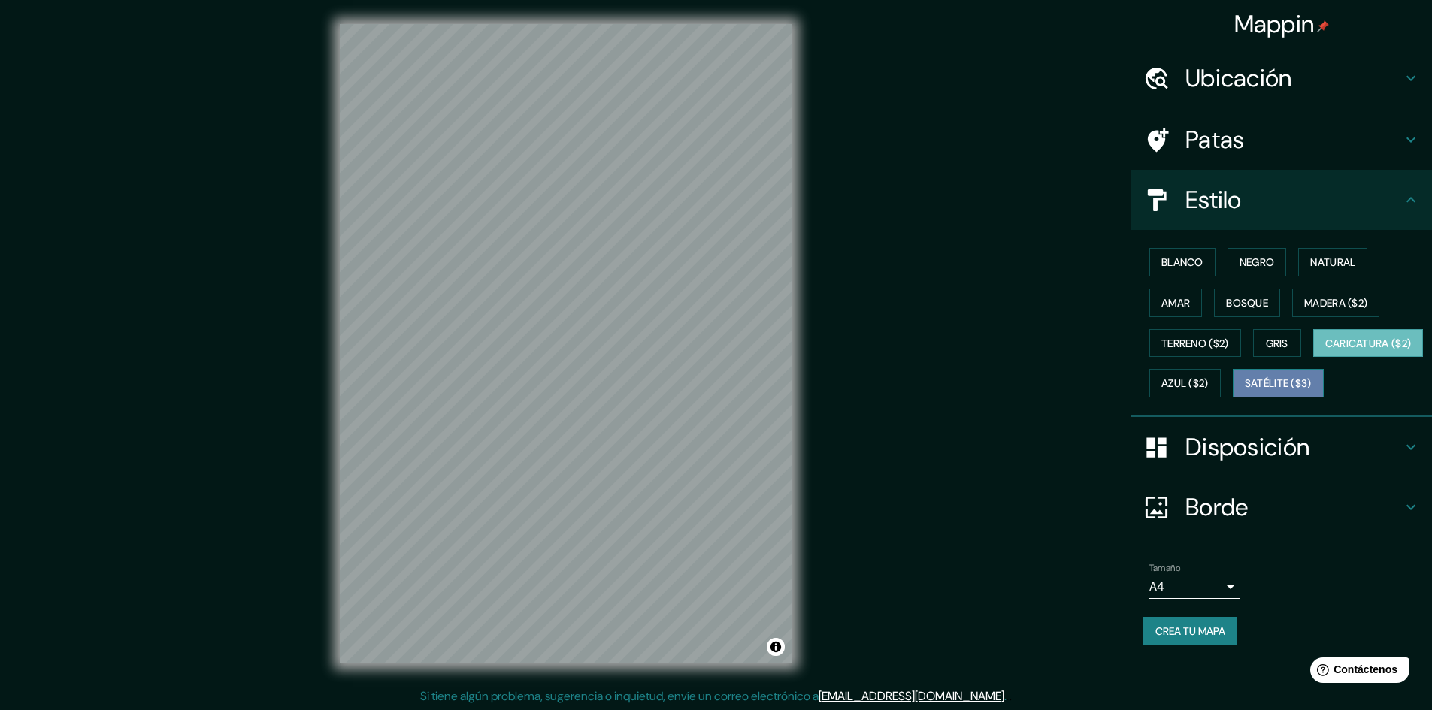
click at [719, 391] on font "Satélite ($3)" at bounding box center [1278, 384] width 67 height 14
click at [719, 638] on font "Crea tu mapa" at bounding box center [1190, 632] width 70 height 14
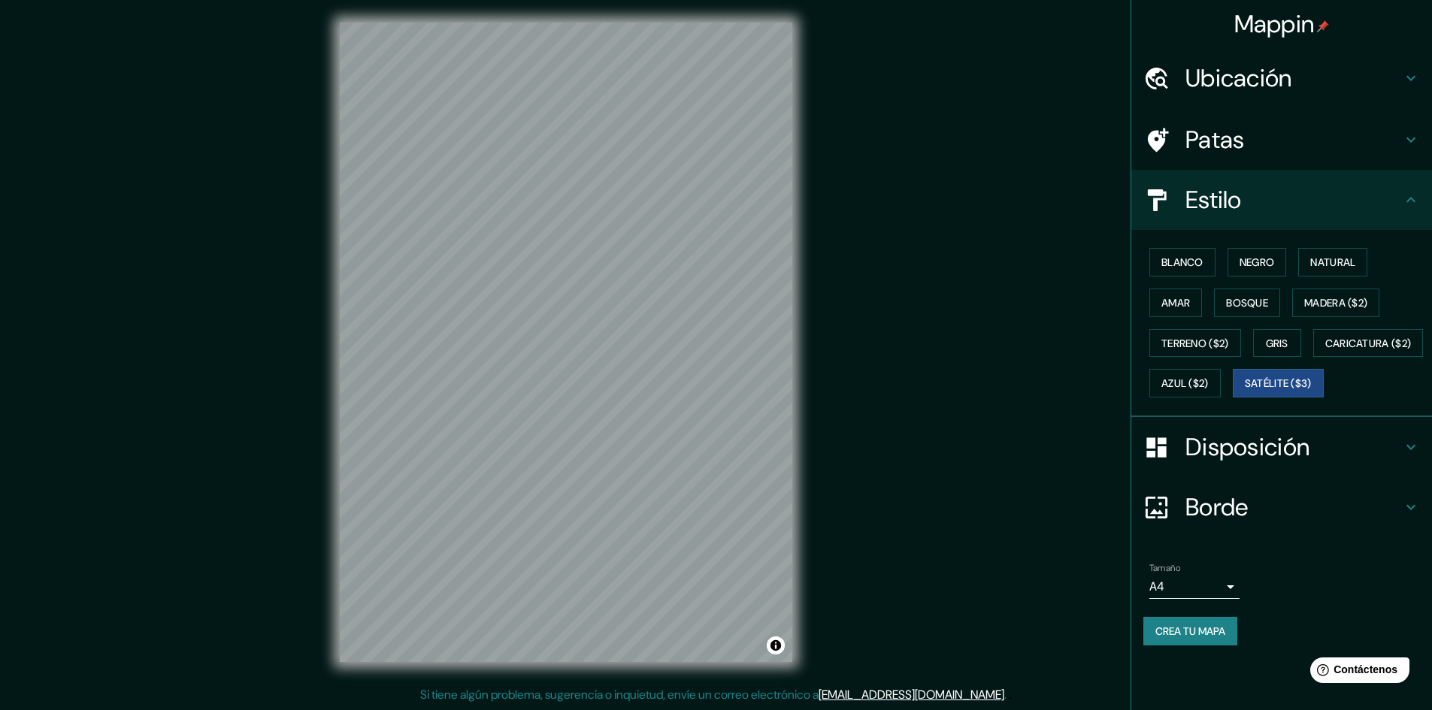
click at [719, 257] on div "© Mapbox © OpenStreetMap Improve this map © Maxar" at bounding box center [565, 343] width 1289 height 640
click at [719, 277] on div "© Mapbox © OpenStreetMap Improve this map © Maxar" at bounding box center [565, 343] width 1289 height 640
click at [719, 257] on font "Blanco" at bounding box center [1182, 263] width 42 height 14
click at [719, 261] on font "Negro" at bounding box center [1256, 263] width 35 height 14
click at [719, 260] on font "Natural" at bounding box center [1332, 263] width 45 height 14
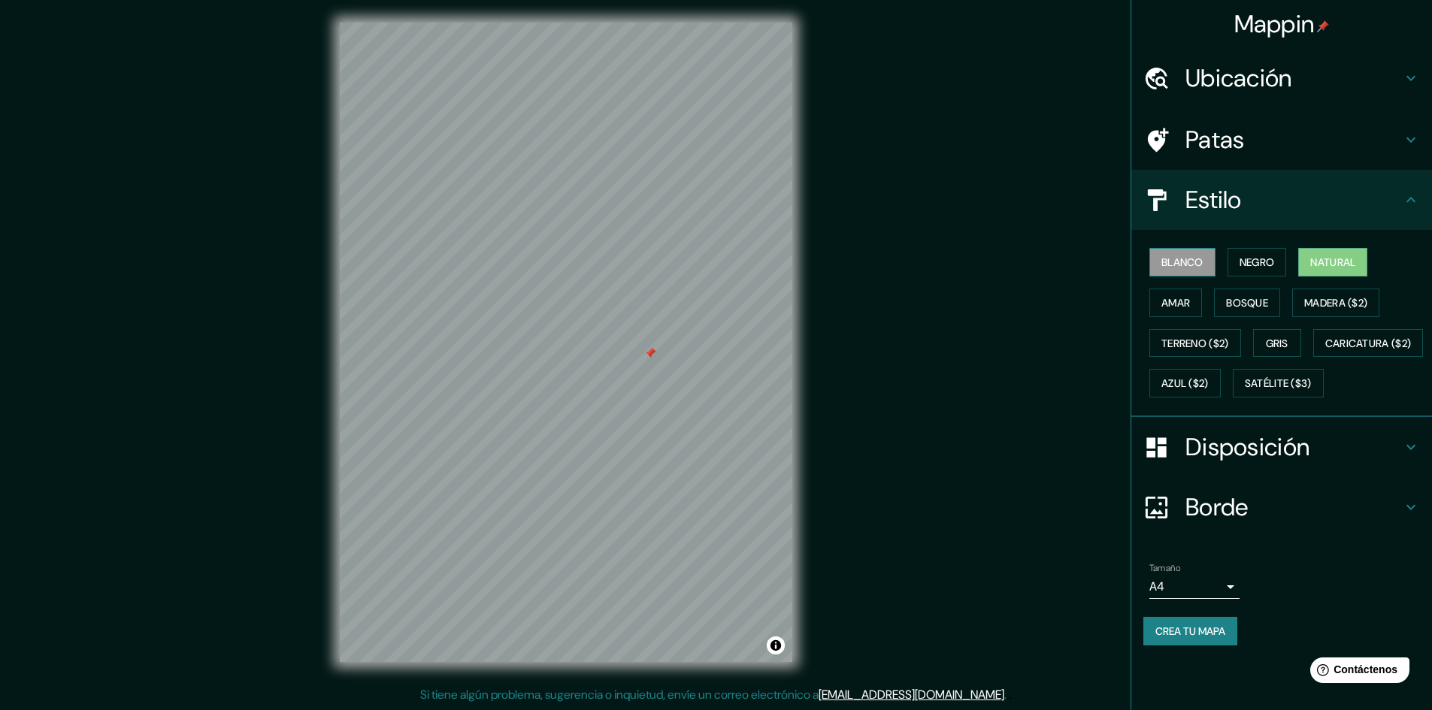
click at [719, 267] on button "Blanco" at bounding box center [1182, 262] width 66 height 29
click at [719, 638] on font "Crea tu mapa" at bounding box center [1190, 632] width 70 height 14
click at [719, 416] on div "© Mapbox © OpenStreetMap Improve this map" at bounding box center [565, 343] width 1289 height 640
click at [719, 638] on font "Crea tu mapa" at bounding box center [1190, 632] width 70 height 14
